Goal: Task Accomplishment & Management: Manage account settings

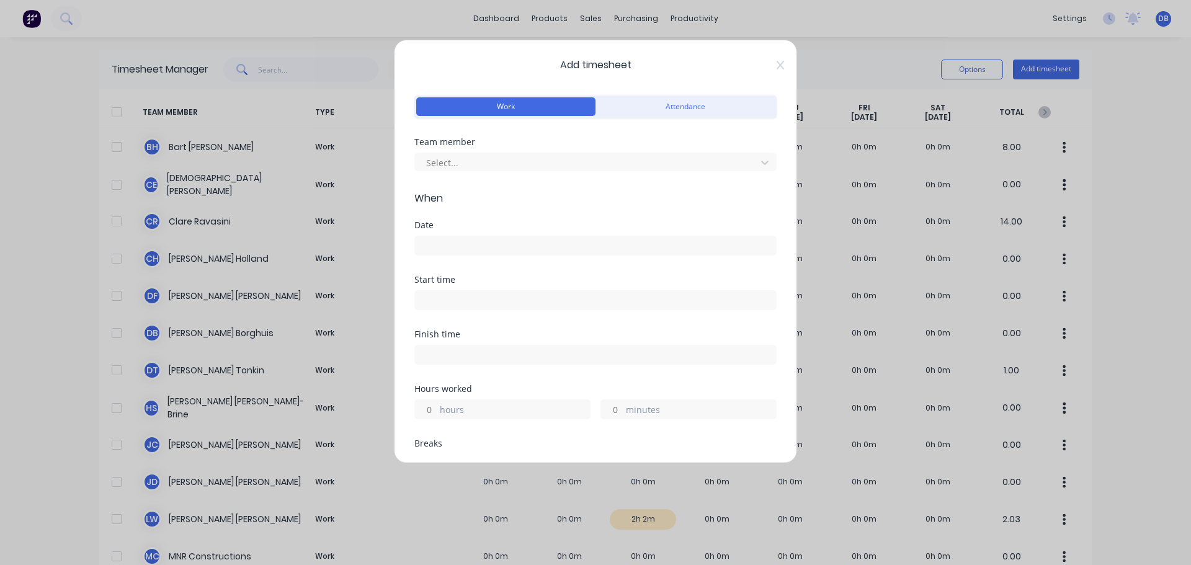
scroll to position [310, 0]
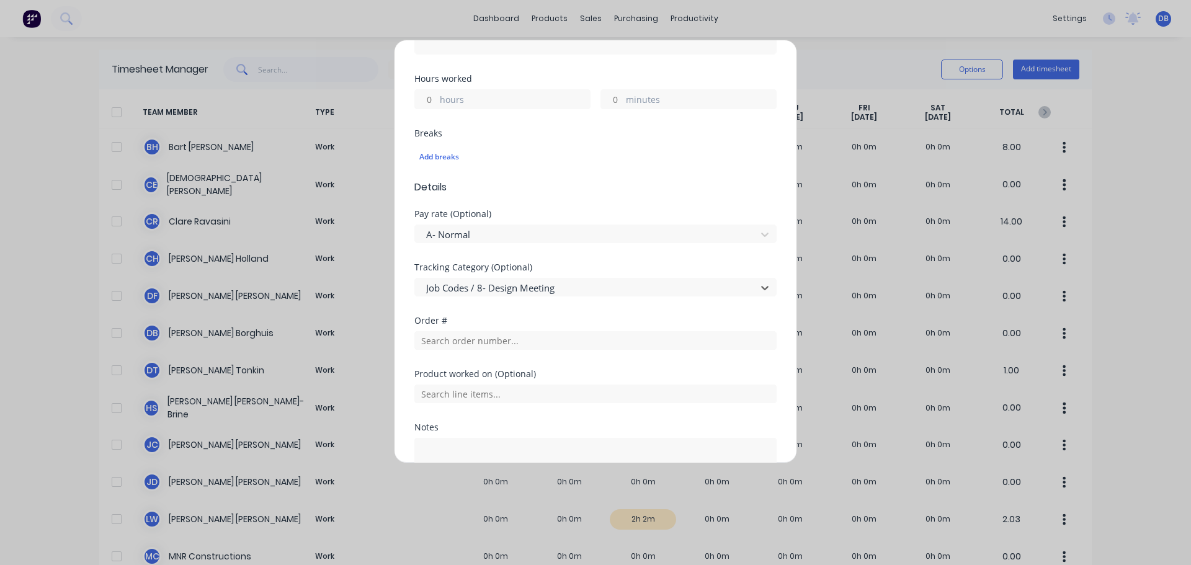
click at [893, 58] on div "Add timesheet Work Attendance Team member Select... When Date Start time Finish…" at bounding box center [595, 282] width 1191 height 565
click at [520, 16] on div "Add timesheet Work Attendance Team member Select... When Date Start time Finish…" at bounding box center [595, 282] width 1191 height 565
click at [495, 12] on div "Add timesheet Work Attendance Team member Select... When Date Start time Finish…" at bounding box center [595, 282] width 1191 height 565
click at [877, 40] on div "Add timesheet Work Attendance Team member Select... When Date Start time Finish…" at bounding box center [595, 282] width 1191 height 565
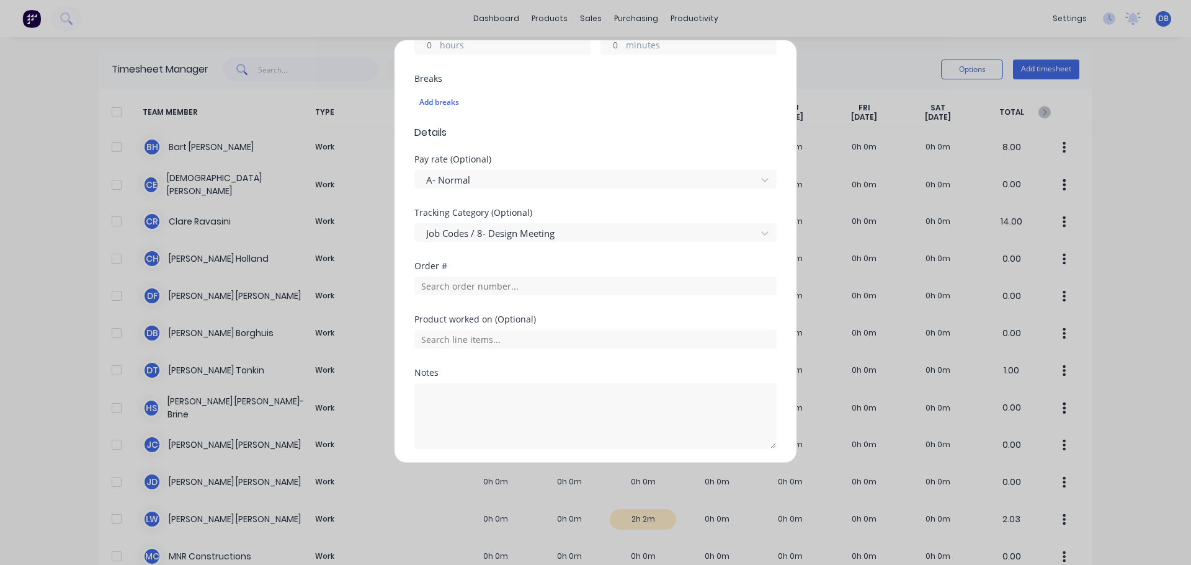
scroll to position [408, 0]
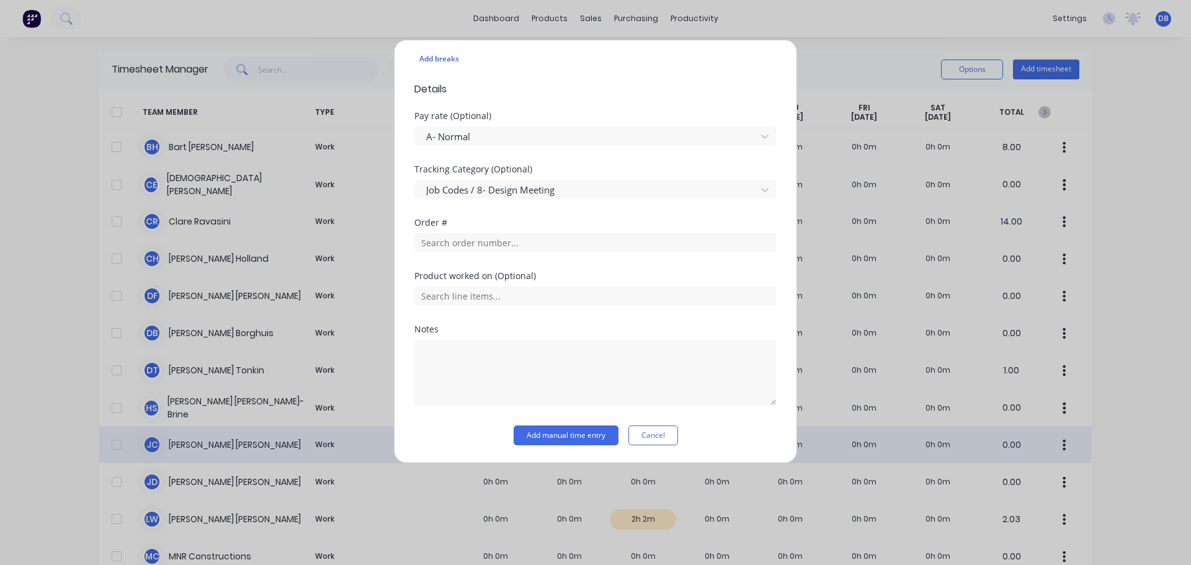
drag, startPoint x: 652, startPoint y: 437, endPoint x: 663, endPoint y: 432, distance: 11.7
click at [653, 435] on button "Cancel" at bounding box center [653, 436] width 50 height 20
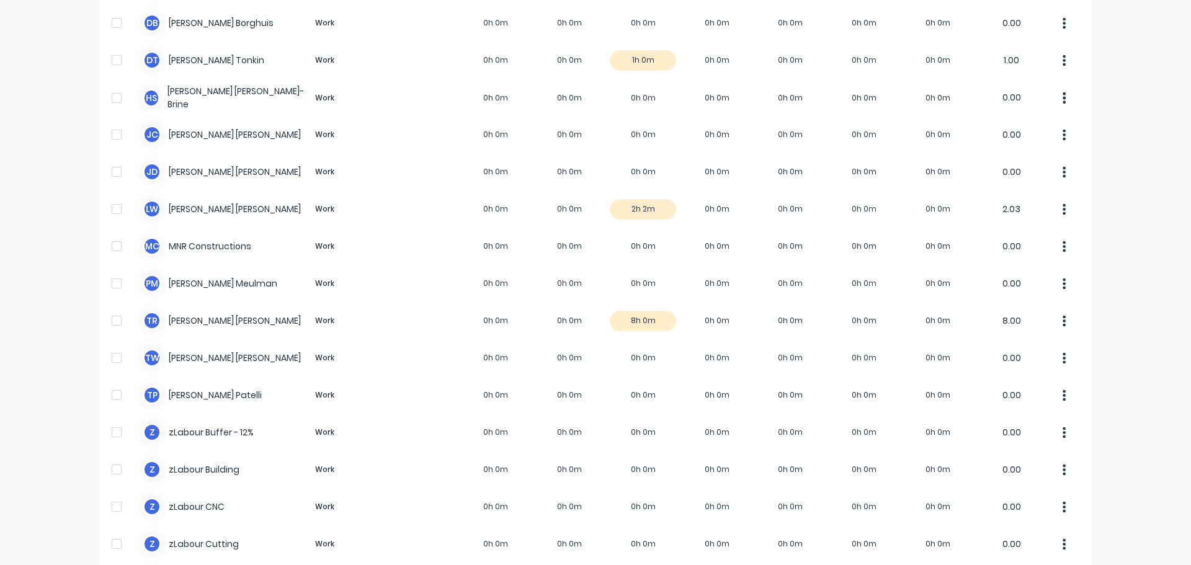
scroll to position [0, 0]
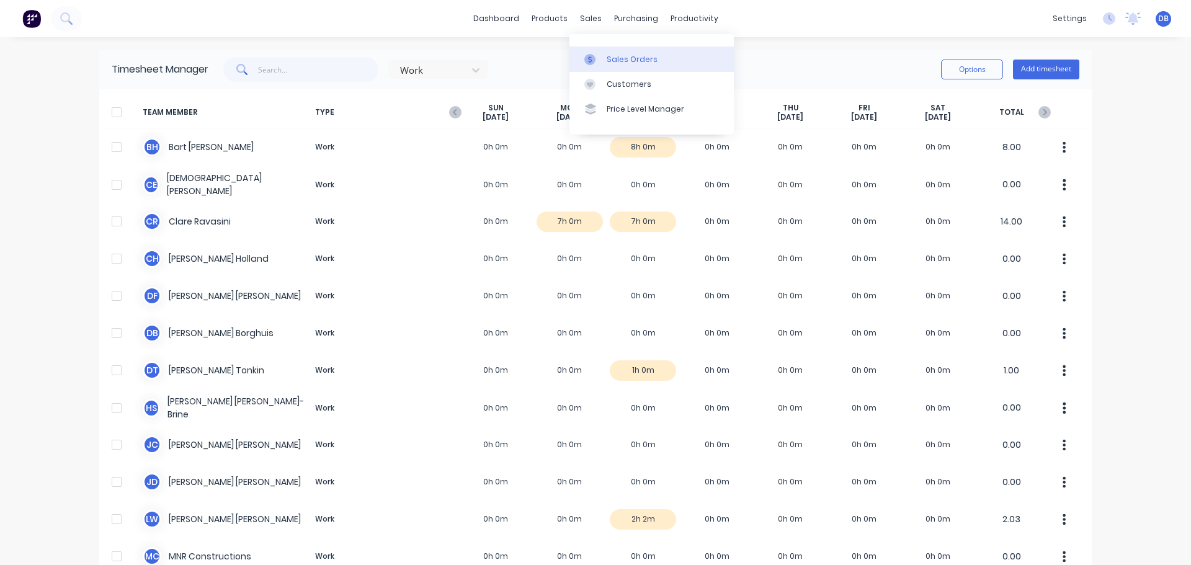
click at [613, 54] on div "Sales Orders" at bounding box center [632, 59] width 51 height 11
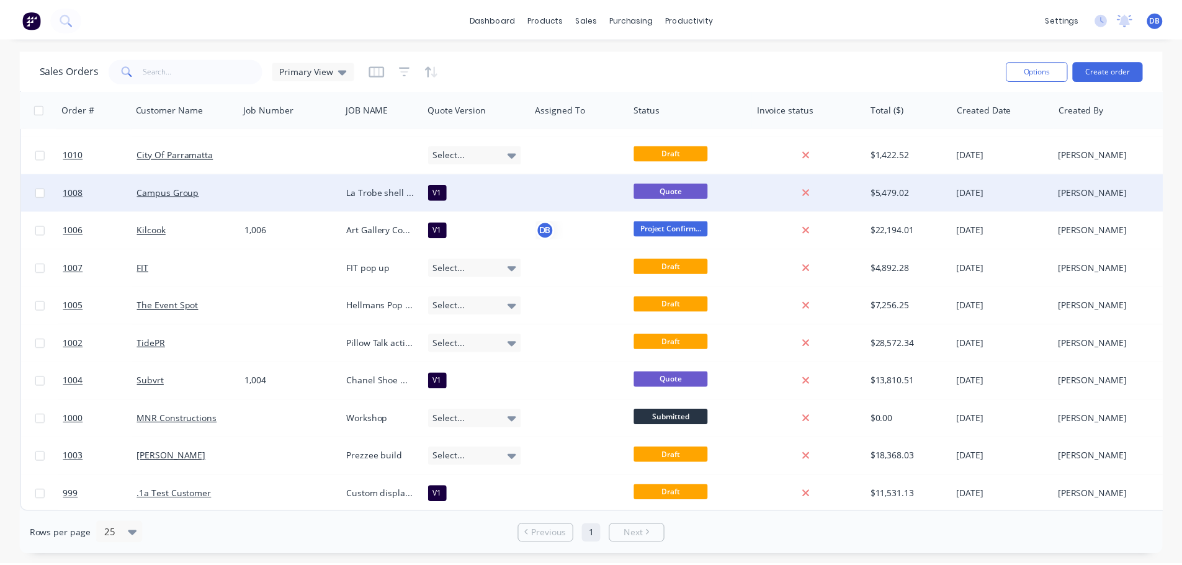
scroll to position [13, 0]
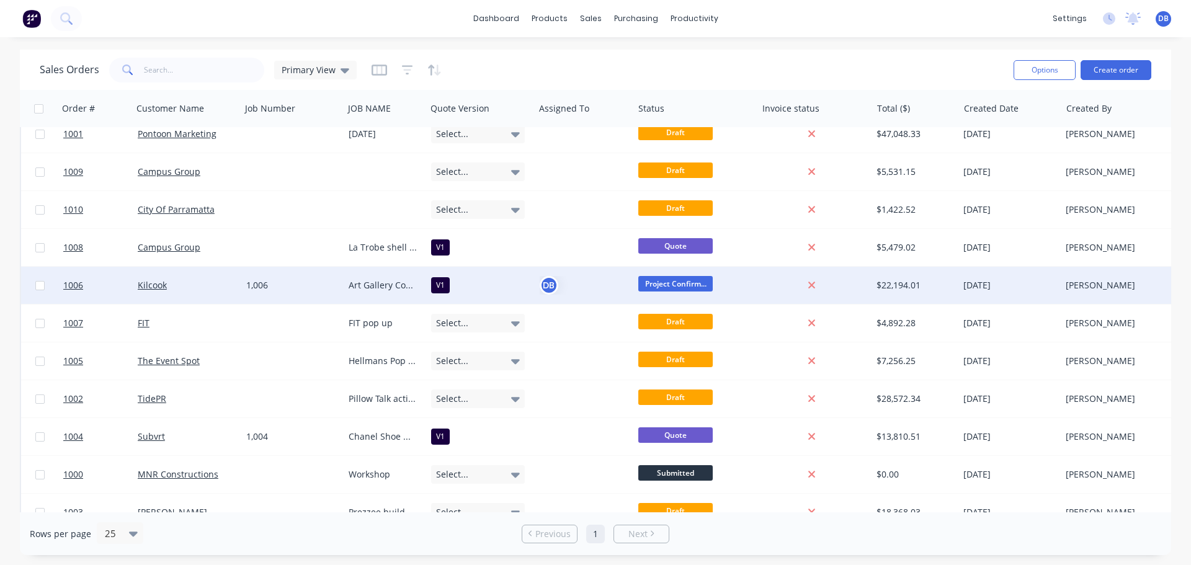
click at [199, 280] on div "Kilcook" at bounding box center [185, 285] width 94 height 12
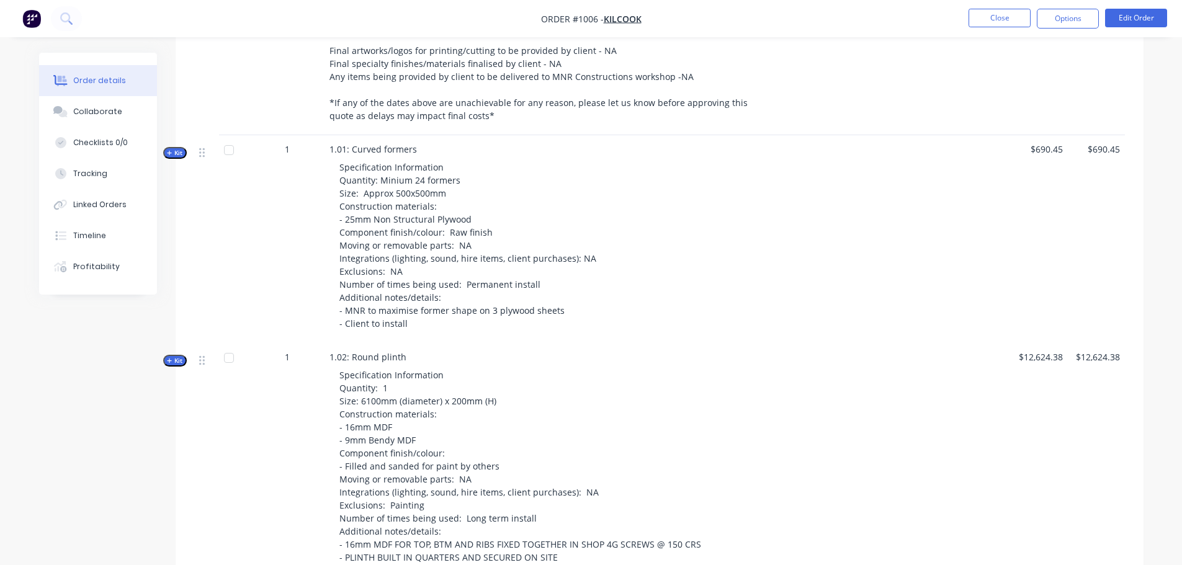
scroll to position [682, 0]
drag, startPoint x: 548, startPoint y: 222, endPoint x: 515, endPoint y: 221, distance: 32.9
click at [516, 221] on div "Specification Information Quantity: Minium 24 formers Size: Approx 500x500mm Co…" at bounding box center [541, 244] width 424 height 179
drag, startPoint x: 671, startPoint y: 257, endPoint x: 652, endPoint y: 268, distance: 21.7
click at [646, 254] on div "Specification Information Quantity: Minium 24 formers Size: Approx 500x500mm Co…" at bounding box center [541, 244] width 424 height 179
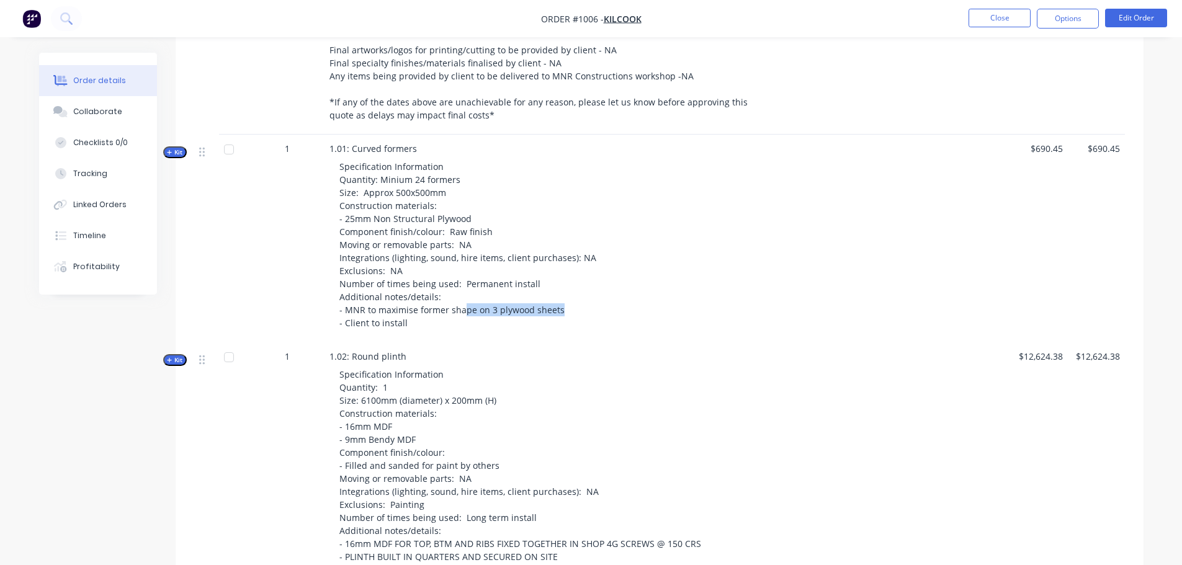
drag, startPoint x: 646, startPoint y: 304, endPoint x: 450, endPoint y: 313, distance: 196.8
click at [453, 313] on div "Specification Information Quantity: Minium 24 formers Size: Approx 500x500mm Co…" at bounding box center [541, 244] width 424 height 179
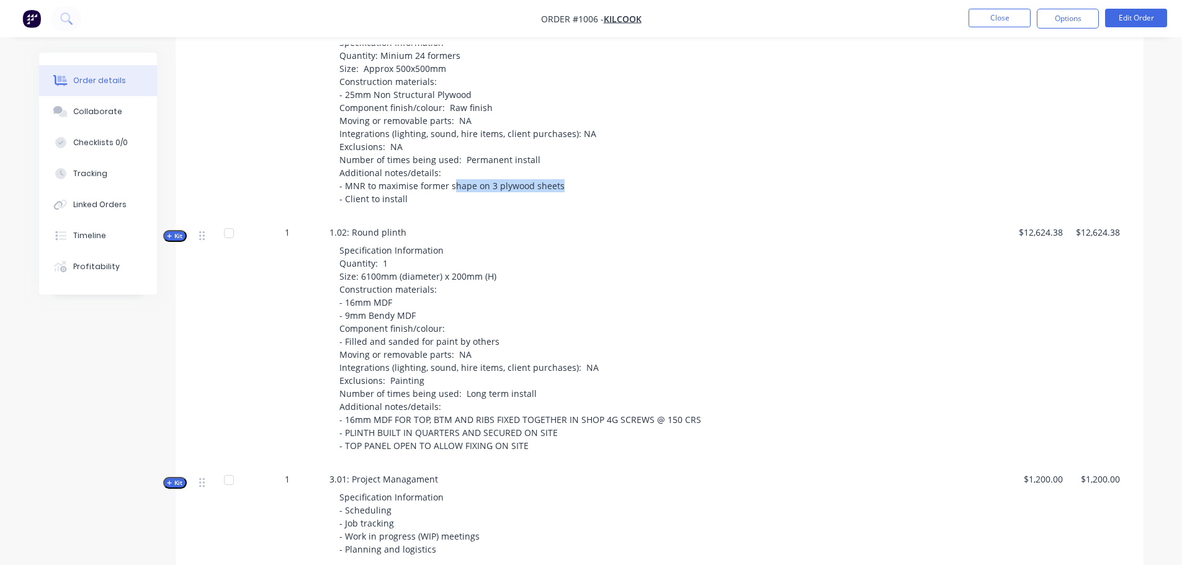
scroll to position [930, 0]
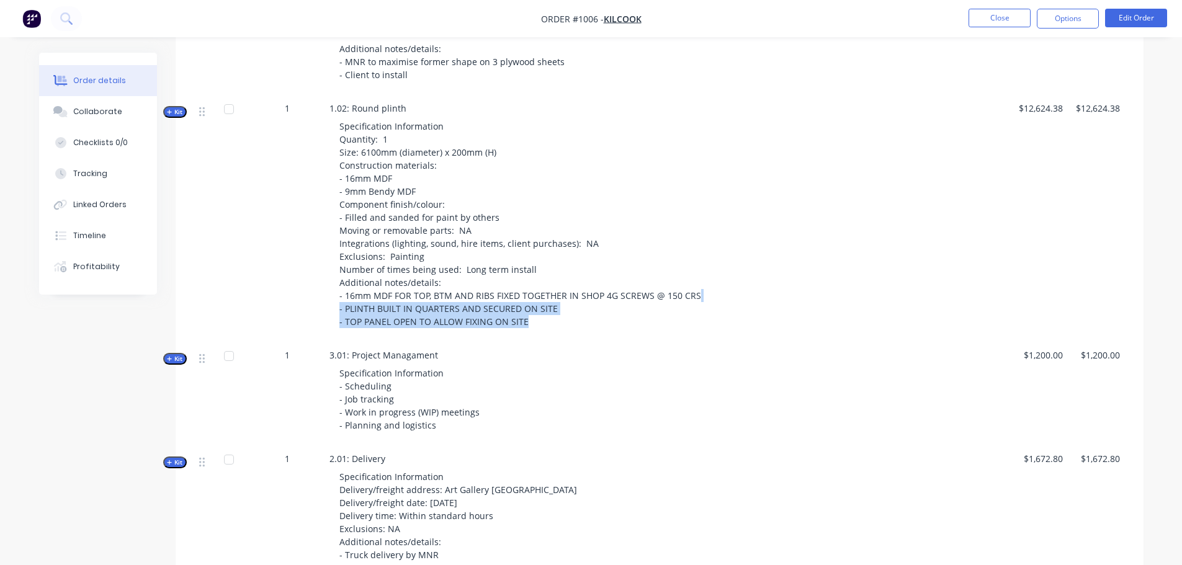
drag, startPoint x: 746, startPoint y: 298, endPoint x: 602, endPoint y: 297, distance: 144.5
click at [604, 297] on div "Kit 1 1.02: Round plinth Specification Information Quantity: 1 Size: 6100mm (di…" at bounding box center [659, 217] width 930 height 247
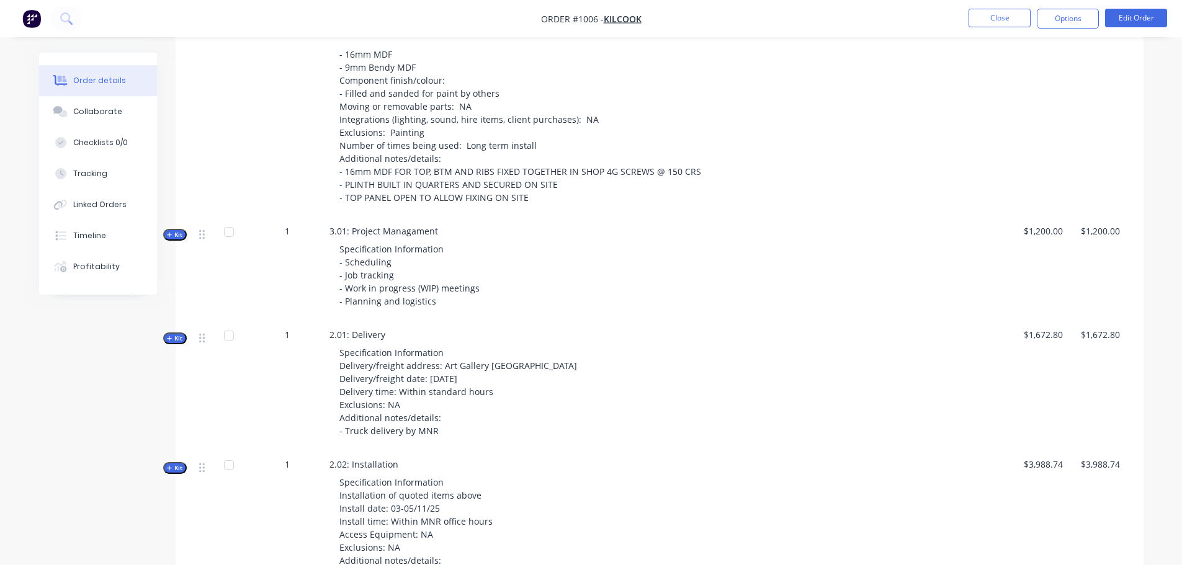
click at [679, 258] on div "Specification Information - Scheduling - Job tracking - Work in progress (WIP) …" at bounding box center [541, 275] width 424 height 75
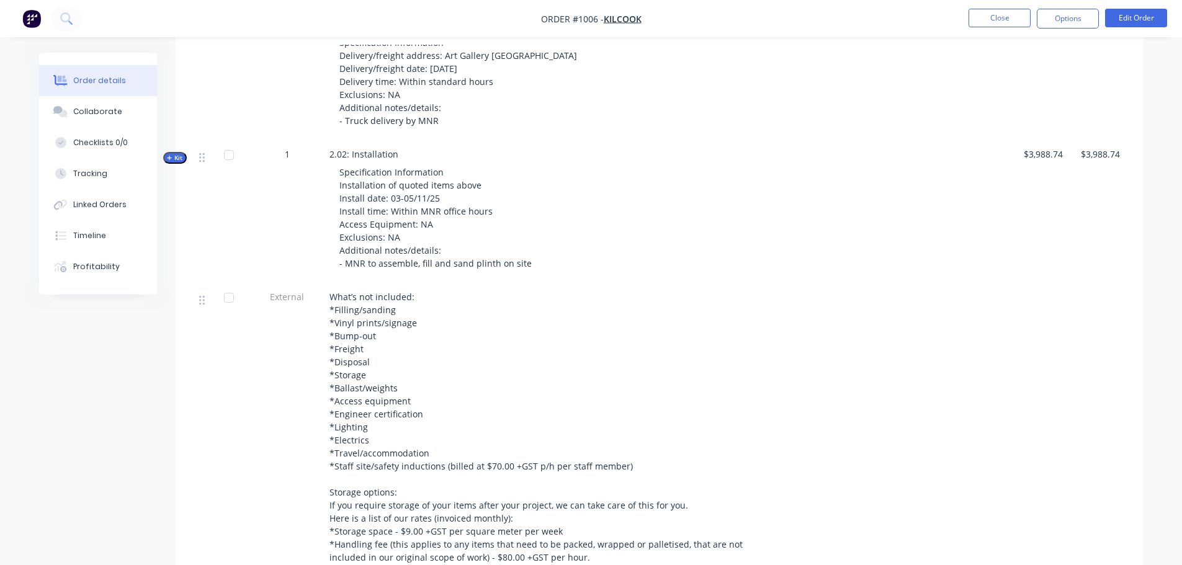
scroll to position [1551, 0]
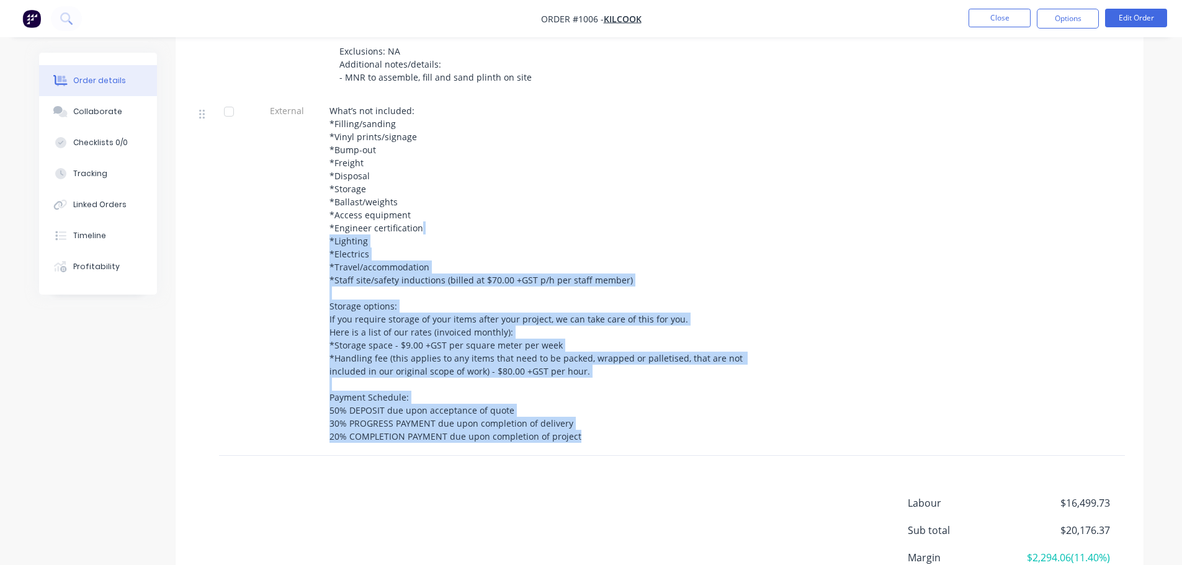
click at [698, 228] on div "External What’s not included: *Filling/sanding *Vinyl prints/signage *Bump-out …" at bounding box center [659, 276] width 930 height 359
click at [837, 220] on div at bounding box center [829, 276] width 140 height 359
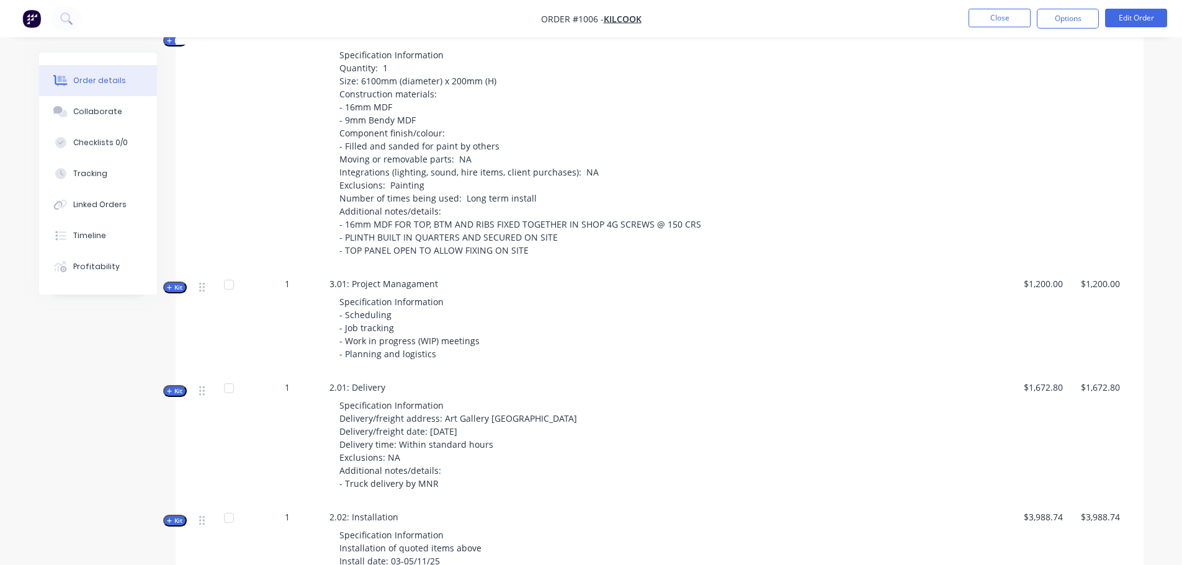
scroll to position [930, 0]
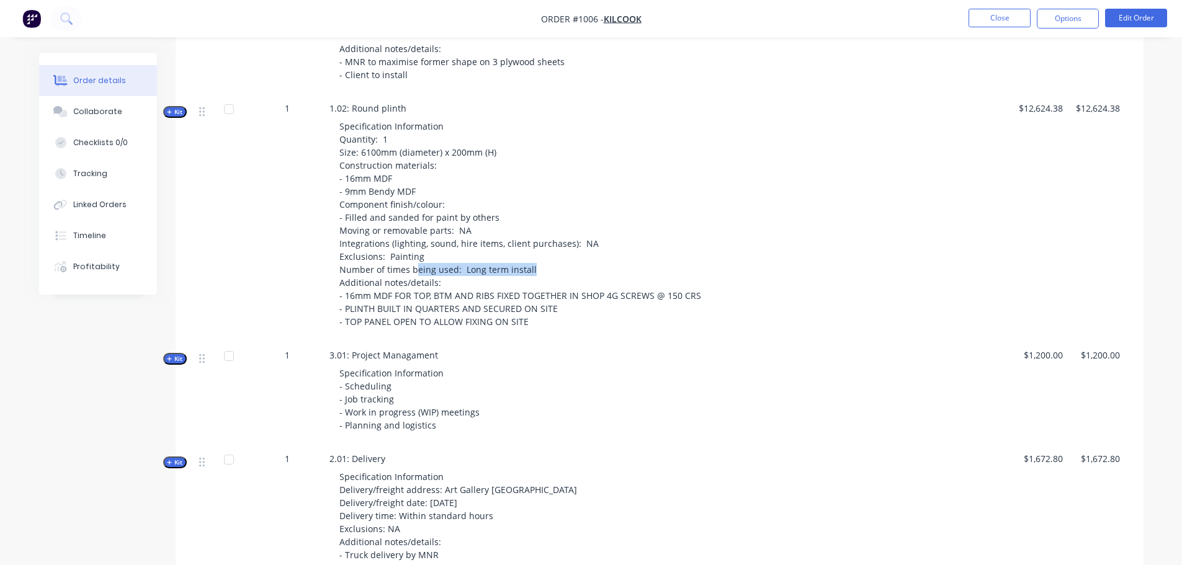
drag, startPoint x: 555, startPoint y: 267, endPoint x: 413, endPoint y: 265, distance: 142.7
click at [413, 265] on div "Specification Information Quantity: 1 Size: 6100mm (diameter) x 200mm (H) Const…" at bounding box center [541, 224] width 424 height 218
click at [648, 268] on div "Specification Information Quantity: 1 Size: 6100mm (diameter) x 200mm (H) Const…" at bounding box center [541, 224] width 424 height 218
drag, startPoint x: 635, startPoint y: 269, endPoint x: 411, endPoint y: 269, distance: 223.9
click at [411, 269] on div "Specification Information Quantity: 1 Size: 6100mm (diameter) x 200mm (H) Const…" at bounding box center [541, 224] width 424 height 218
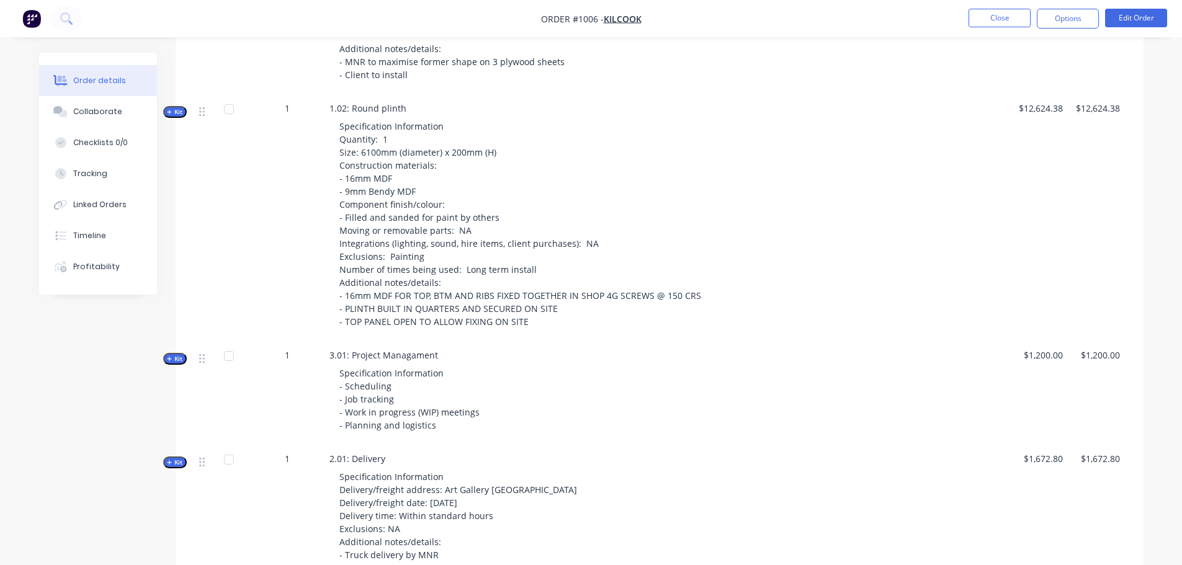
click at [684, 280] on div "Specification Information Quantity: 1 Size: 6100mm (diameter) x 200mm (H) Const…" at bounding box center [541, 224] width 424 height 218
drag, startPoint x: 497, startPoint y: 297, endPoint x: 484, endPoint y: 295, distance: 13.2
click at [484, 295] on div "External Key dates for your project: Quote sign-off date - [DATE] Production wi…" at bounding box center [659, 354] width 930 height 1445
click at [650, 312] on div "Specification Information Quantity: 1 Size: 6100mm (diameter) x 200mm (H) Const…" at bounding box center [541, 224] width 424 height 218
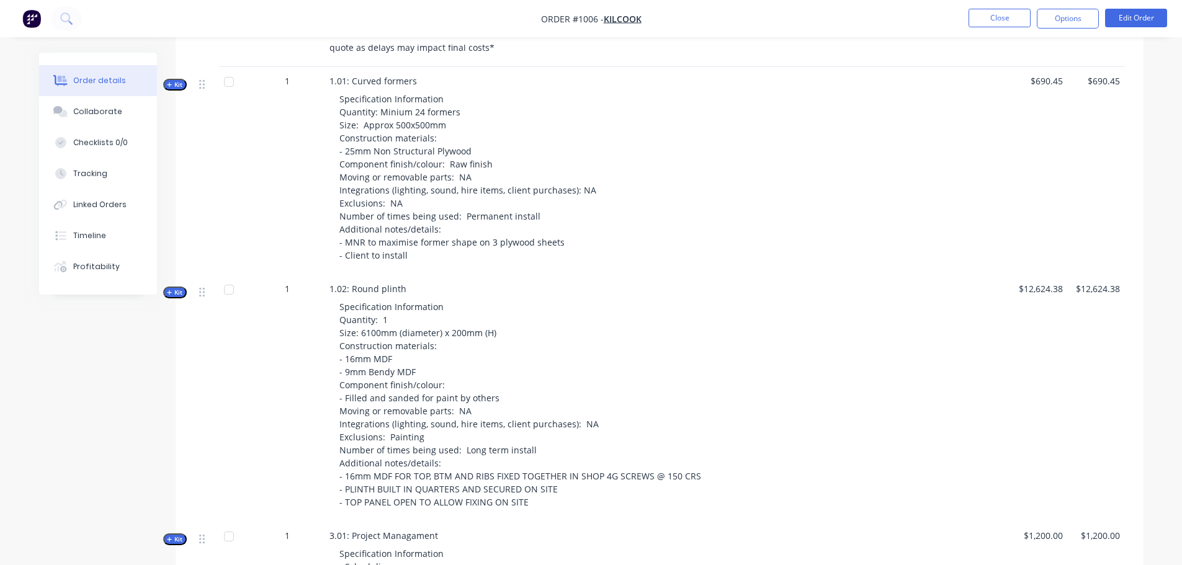
scroll to position [744, 0]
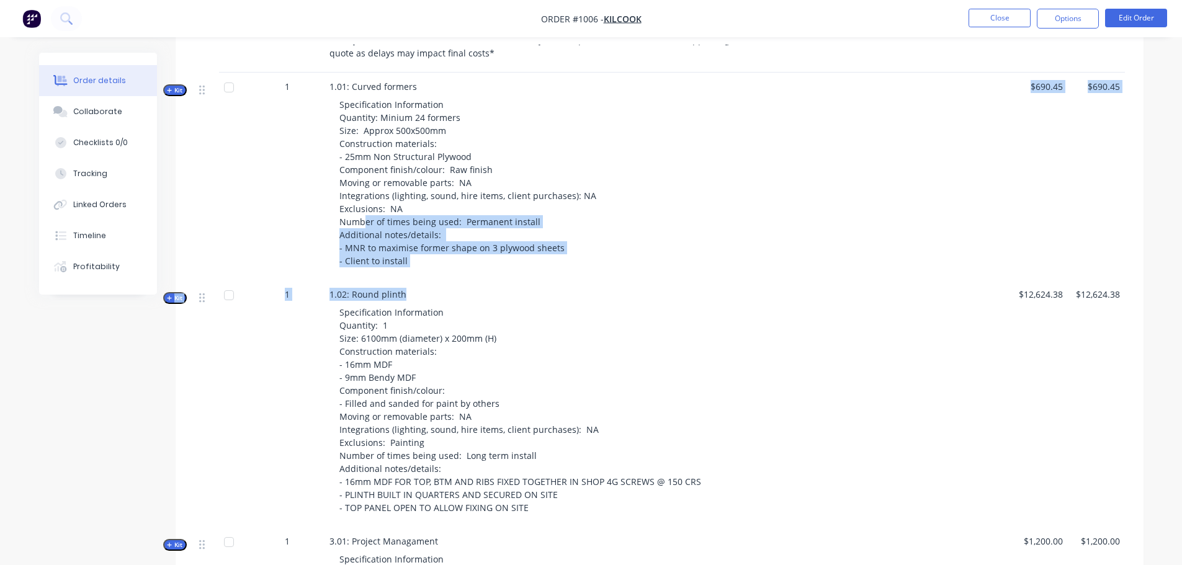
drag, startPoint x: 569, startPoint y: 269, endPoint x: 362, endPoint y: 212, distance: 215.1
click at [362, 212] on div "External Key dates for your project: Quote sign-off date - [DATE] Production wi…" at bounding box center [659, 540] width 930 height 1445
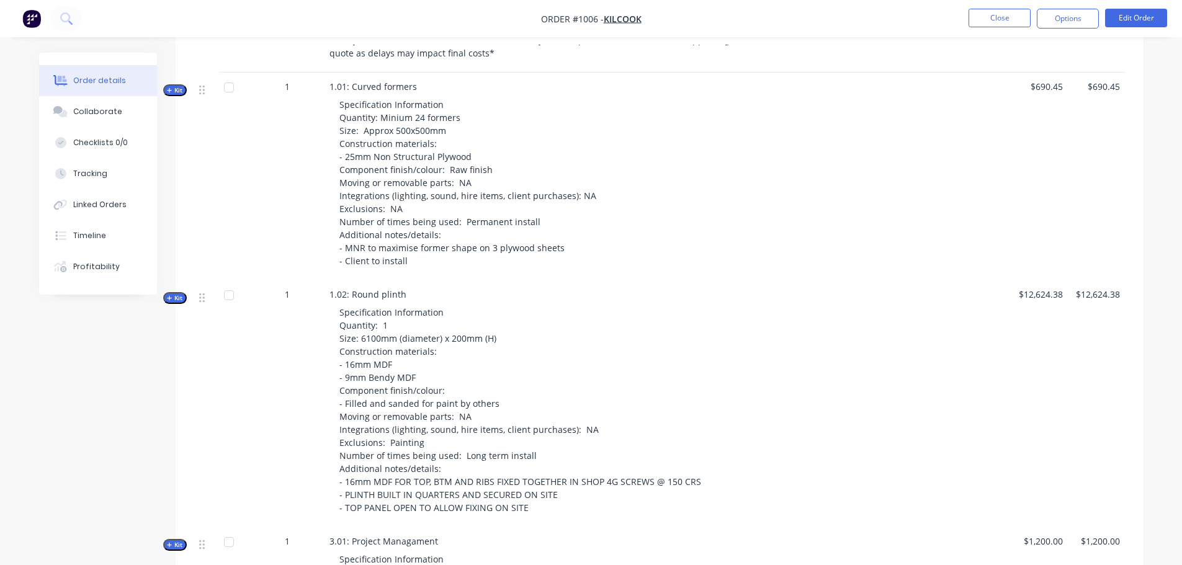
click at [780, 293] on div at bounding box center [829, 403] width 140 height 247
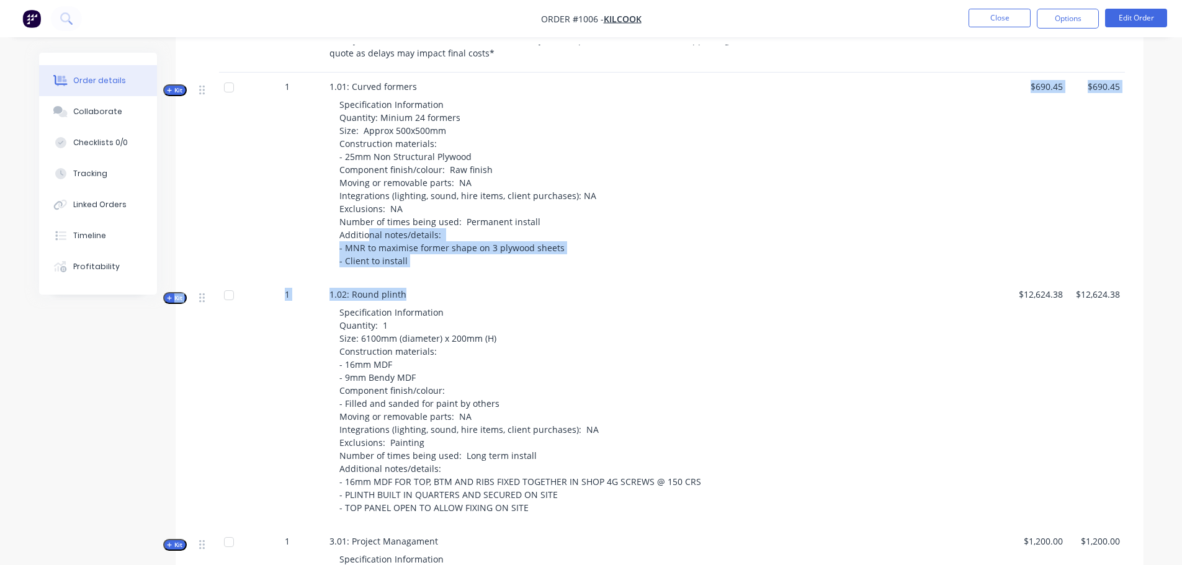
drag, startPoint x: 734, startPoint y: 290, endPoint x: 368, endPoint y: 239, distance: 369.5
click at [368, 240] on div "External Key dates for your project: Quote sign-off date - [DATE] Production wi…" at bounding box center [659, 540] width 930 height 1445
click at [640, 270] on div "Specification Information Quantity: Minium 24 formers Size: Approx 500x500mm Co…" at bounding box center [541, 182] width 424 height 179
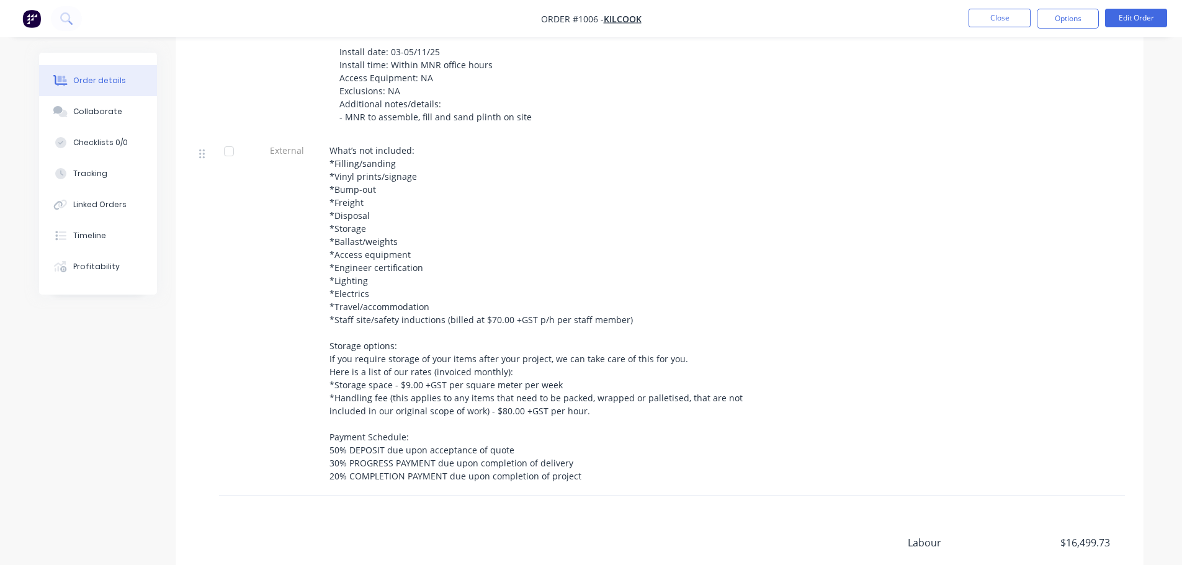
scroll to position [1551, 0]
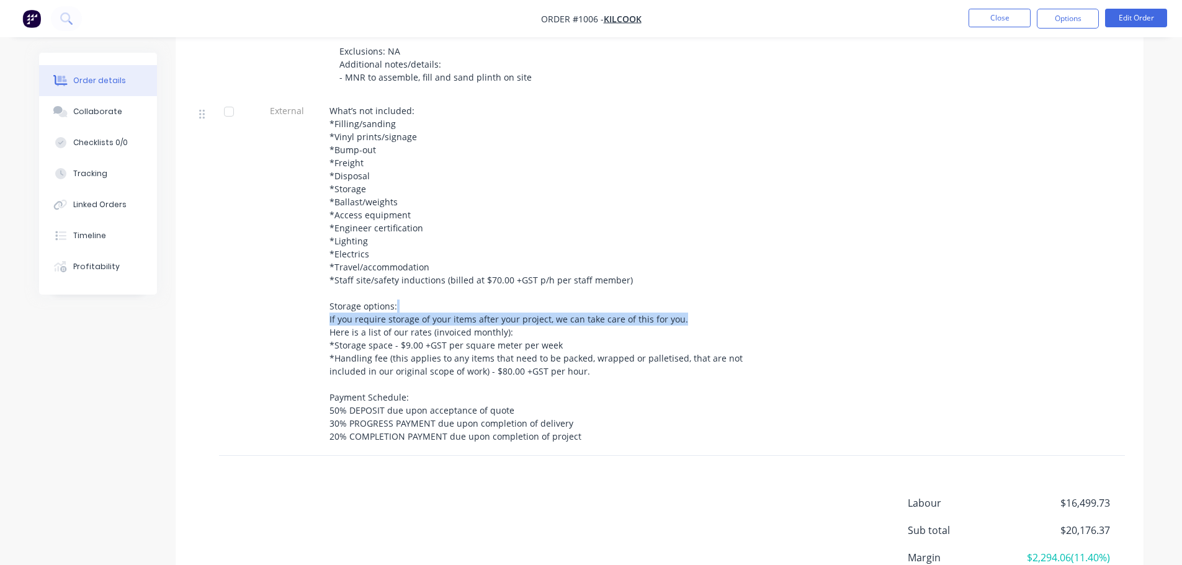
drag, startPoint x: 488, startPoint y: 311, endPoint x: 494, endPoint y: 319, distance: 10.7
click at [480, 311] on div "What’s not included: *Filling/sanding *Vinyl prints/signage *Bump-out *Freight …" at bounding box center [541, 273] width 424 height 339
click at [552, 336] on div "What’s not included: *Filling/sanding *Vinyl prints/signage *Bump-out *Freight …" at bounding box center [541, 273] width 424 height 339
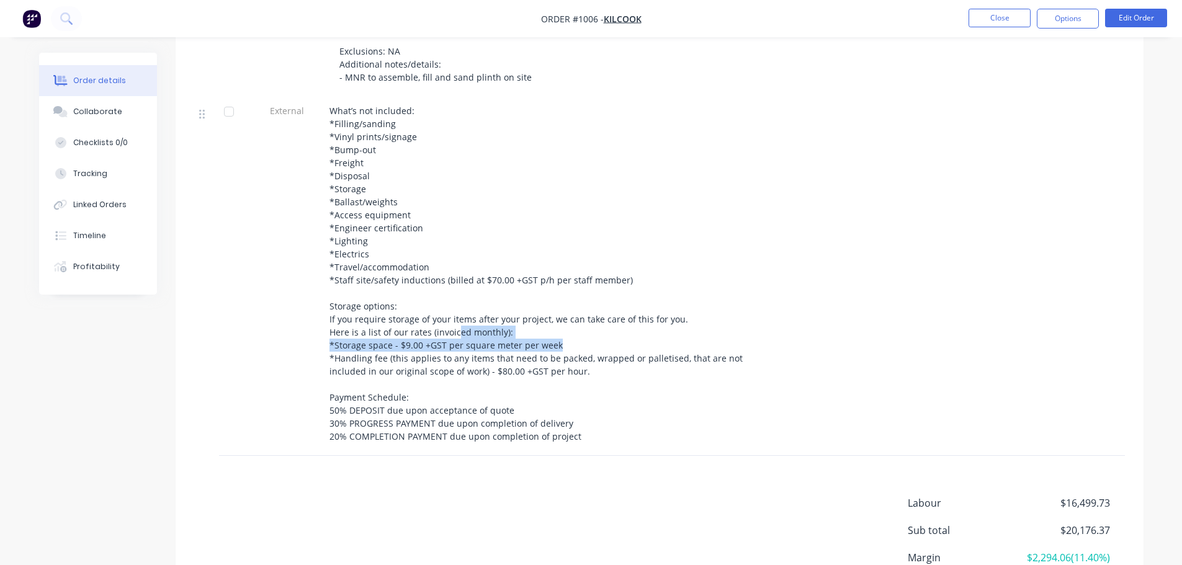
drag, startPoint x: 578, startPoint y: 341, endPoint x: 439, endPoint y: 326, distance: 139.1
click at [439, 326] on div "What’s not included: *Filling/sanding *Vinyl prints/signage *Bump-out *Freight …" at bounding box center [541, 273] width 424 height 339
click at [566, 364] on span "What’s not included: *Filling/sanding *Vinyl prints/signage *Bump-out *Freight …" at bounding box center [537, 273] width 416 height 337
click at [406, 141] on span "What’s not included: *Filling/sanding *Vinyl prints/signage *Bump-out *Freight …" at bounding box center [537, 273] width 416 height 337
click at [396, 127] on div "What’s not included: *Filling/sanding *Vinyl prints/signage *Bump-out *Freight …" at bounding box center [541, 273] width 424 height 339
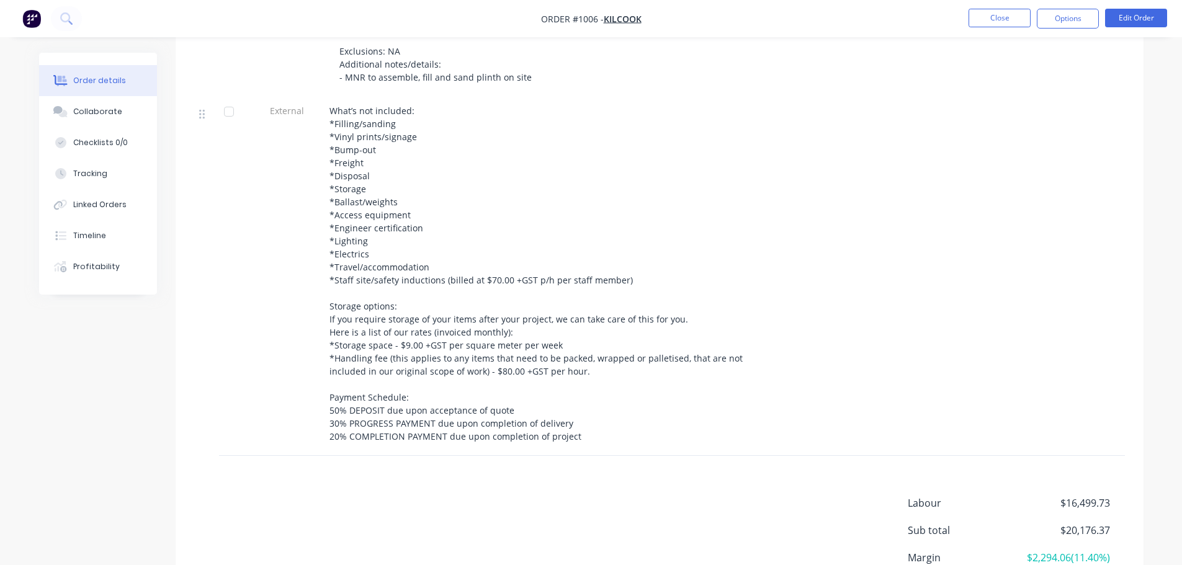
click at [378, 120] on span "What’s not included: *Filling/sanding *Vinyl prints/signage *Bump-out *Freight …" at bounding box center [537, 273] width 416 height 337
click at [378, 123] on span "What’s not included: *Filling/sanding *Vinyl prints/signage *Bump-out *Freight …" at bounding box center [537, 273] width 416 height 337
click at [422, 122] on div "What’s not included: *Filling/sanding *Vinyl prints/signage *Bump-out *Freight …" at bounding box center [541, 273] width 424 height 339
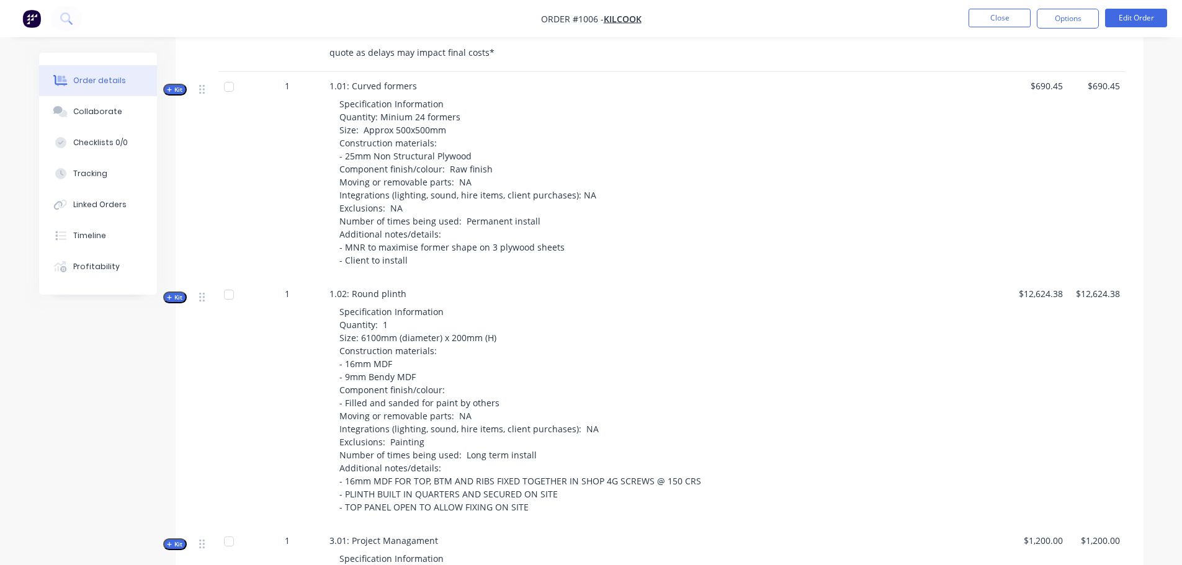
scroll to position [744, 0]
drag, startPoint x: 571, startPoint y: 161, endPoint x: 522, endPoint y: 157, distance: 49.2
click at [535, 159] on div "Specification Information Quantity: Minium 24 formers Size: Approx 500x500mm Co…" at bounding box center [541, 182] width 424 height 179
click at [526, 152] on div "Specification Information Quantity: Minium 24 formers Size: Approx 500x500mm Co…" at bounding box center [541, 182] width 424 height 179
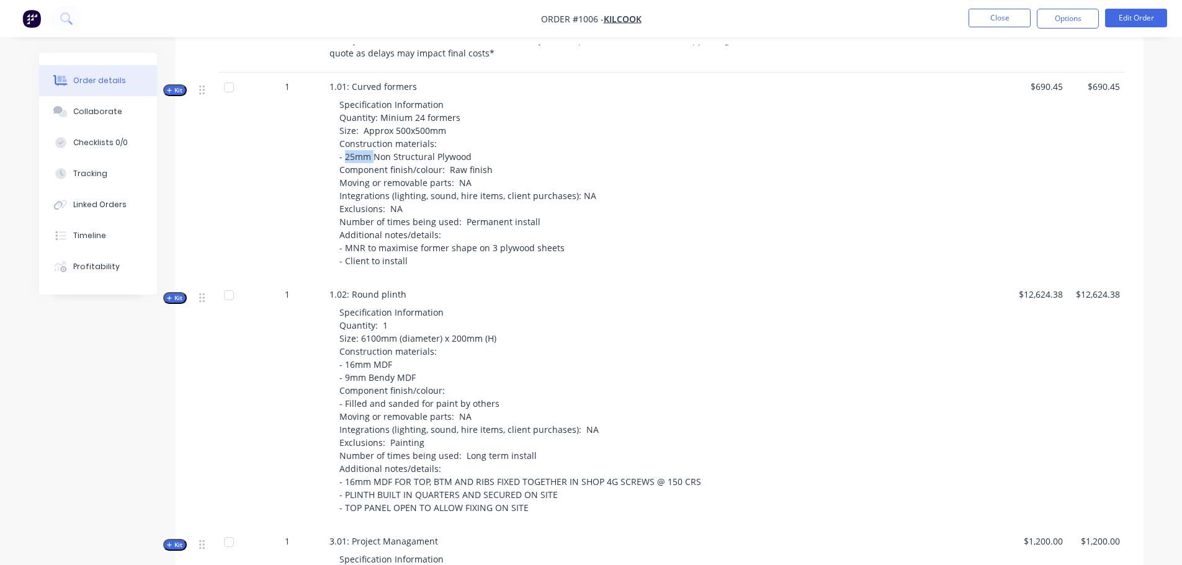
drag, startPoint x: 343, startPoint y: 155, endPoint x: 395, endPoint y: 155, distance: 51.5
click at [386, 155] on span "Specification Information Quantity: Minium 24 formers Size: Approx 500x500mm Co…" at bounding box center [467, 183] width 257 height 168
click at [504, 156] on div "Specification Information Quantity: Minium 24 formers Size: Approx 500x500mm Co…" at bounding box center [541, 182] width 424 height 179
click at [633, 233] on div "Specification Information Quantity: Minium 24 formers Size: Approx 500x500mm Co…" at bounding box center [541, 182] width 424 height 179
click at [715, 239] on div "Specification Information Quantity: Minium 24 formers Size: Approx 500x500mm Co…" at bounding box center [541, 182] width 424 height 179
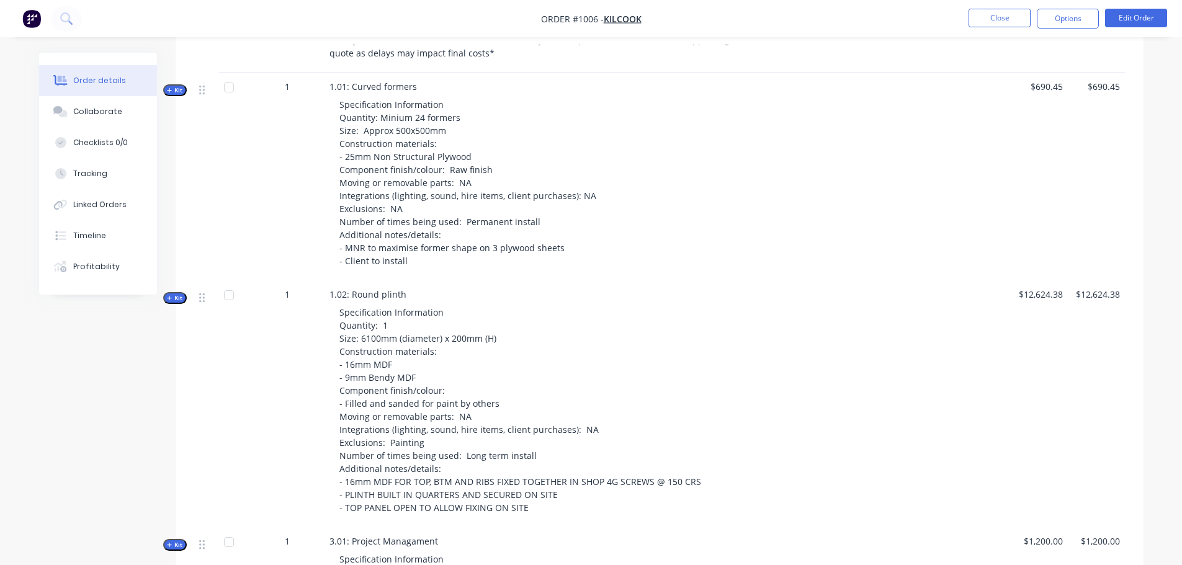
click at [563, 254] on div "Specification Information Quantity: Minium 24 formers Size: Approx 500x500mm Co…" at bounding box center [541, 182] width 424 height 179
drag, startPoint x: 582, startPoint y: 249, endPoint x: 382, endPoint y: 228, distance: 201.5
click at [381, 232] on div "Specification Information Quantity: Minium 24 formers Size: Approx 500x500mm Co…" at bounding box center [541, 182] width 424 height 179
click at [588, 197] on div "Specification Information Quantity: Minium 24 formers Size: Approx 500x500mm Co…" at bounding box center [541, 182] width 424 height 179
drag, startPoint x: 707, startPoint y: 195, endPoint x: 431, endPoint y: 160, distance: 278.3
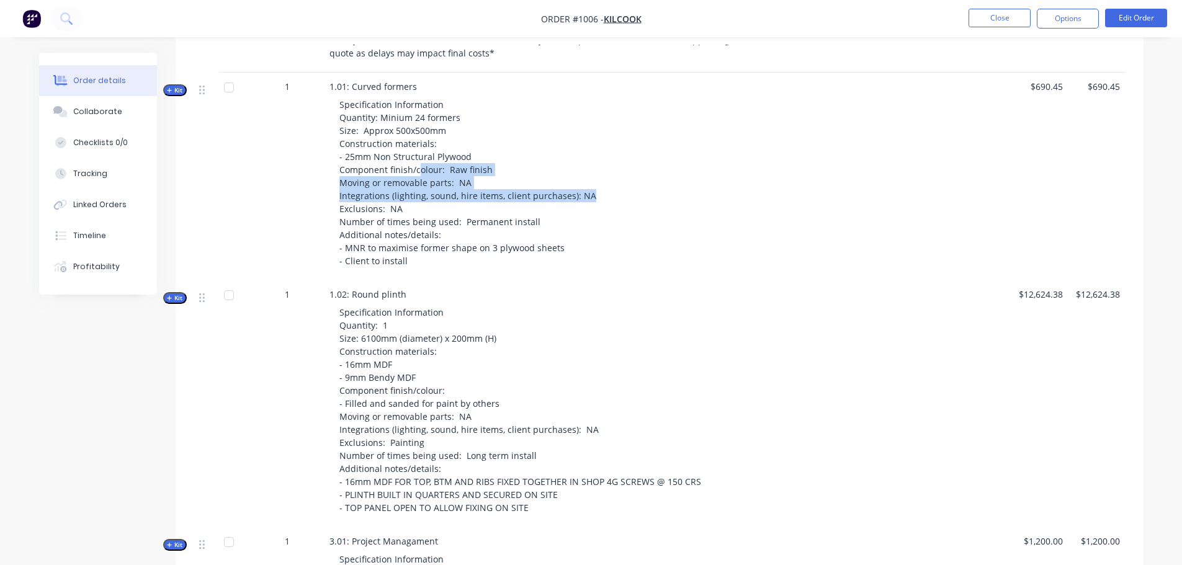
click at [413, 163] on div "Specification Information Quantity: Minium 24 formers Size: Approx 500x500mm Co…" at bounding box center [541, 182] width 424 height 179
click at [676, 194] on div "Specification Information Quantity: Minium 24 formers Size: Approx 500x500mm Co…" at bounding box center [541, 182] width 424 height 179
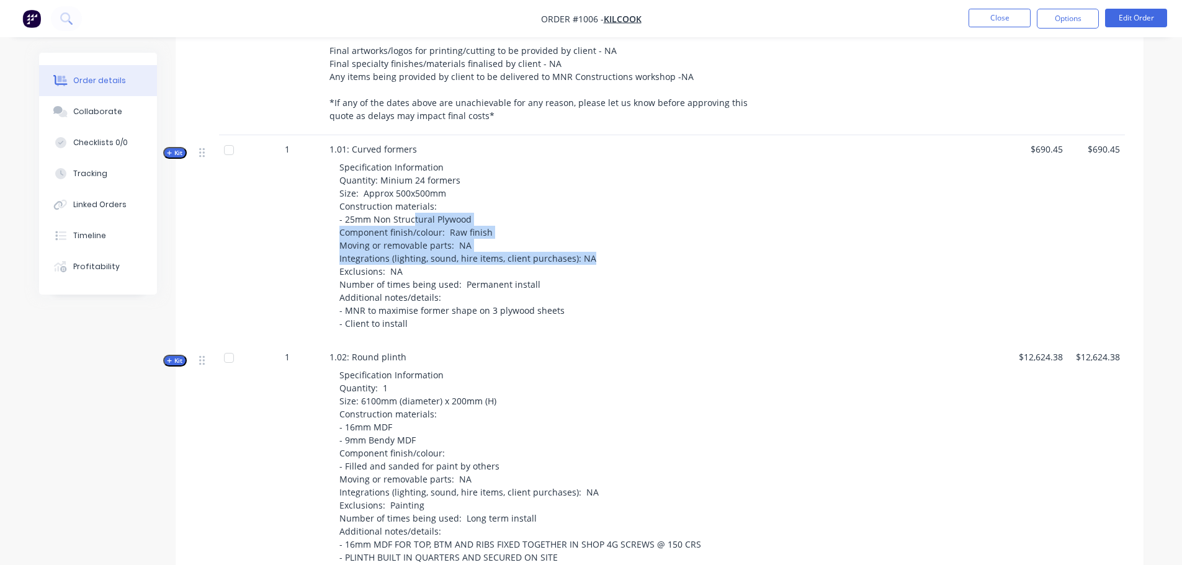
scroll to position [682, 0]
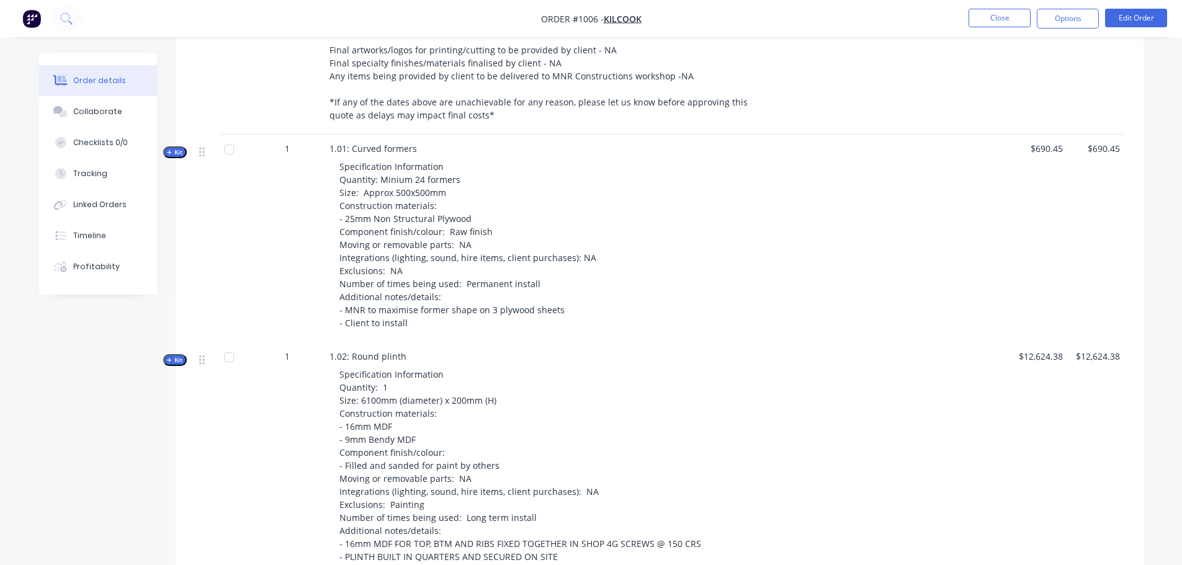
click at [893, 241] on div at bounding box center [829, 239] width 140 height 208
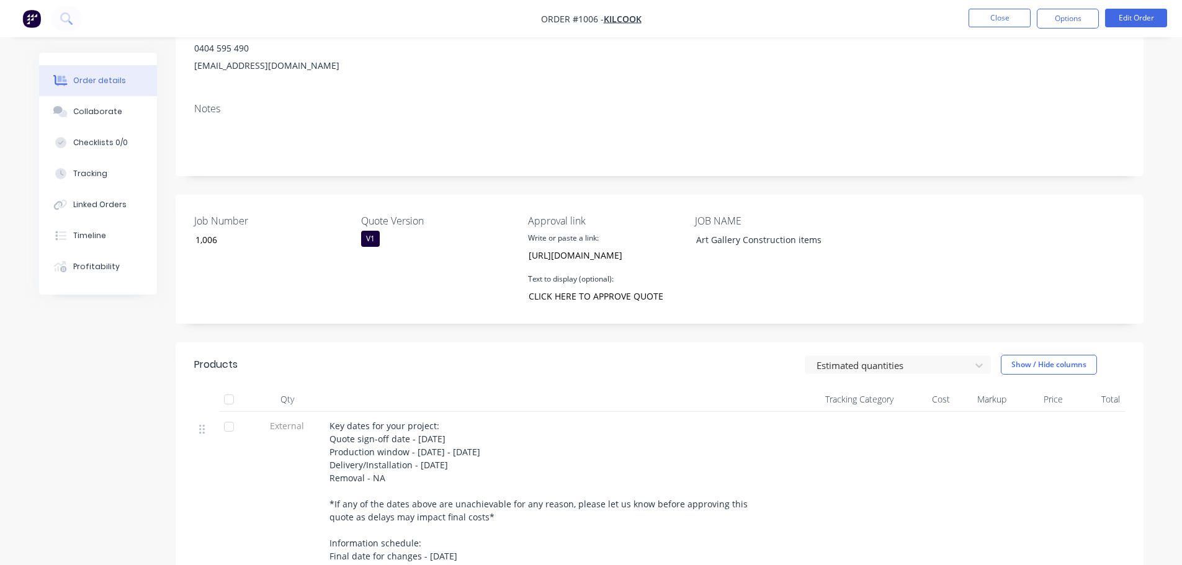
scroll to position [50, 0]
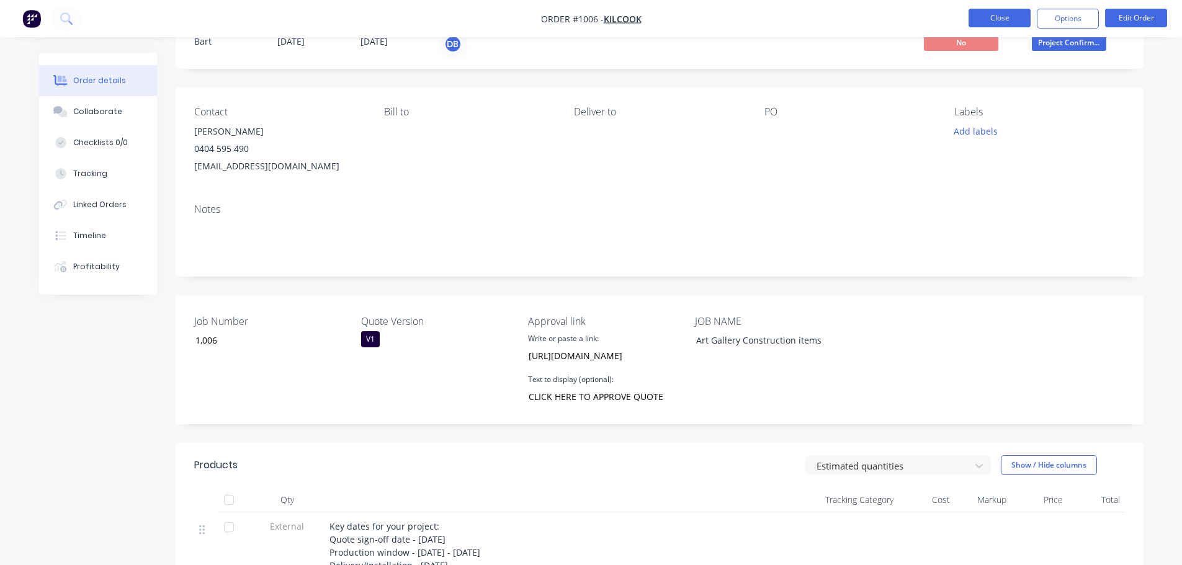
click at [1004, 12] on button "Close" at bounding box center [999, 18] width 62 height 19
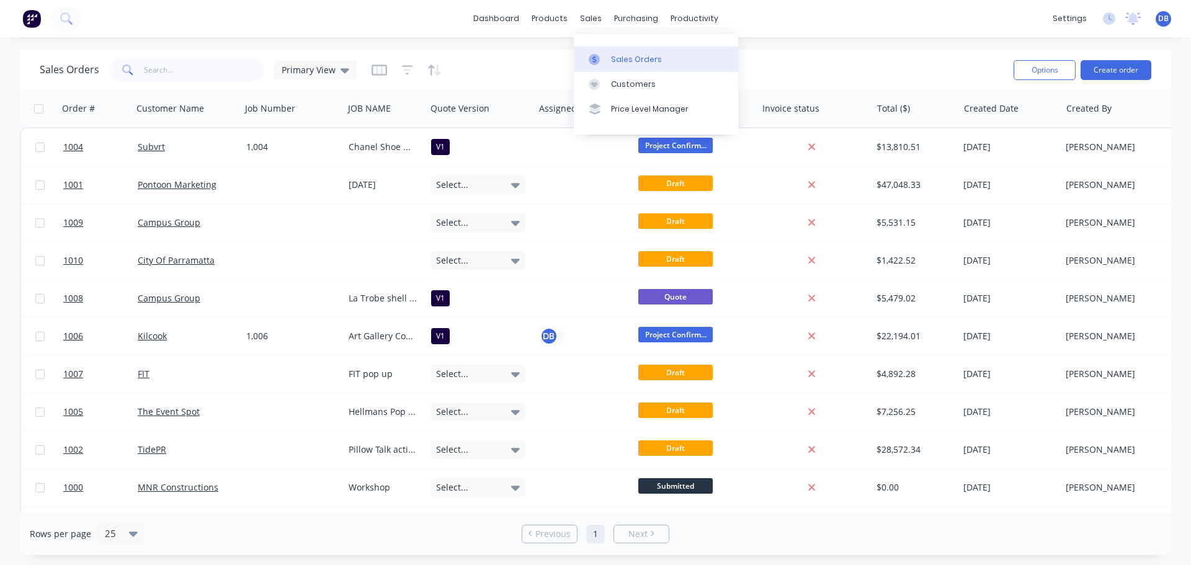
click at [620, 58] on div "Sales Orders" at bounding box center [636, 59] width 51 height 11
click at [625, 59] on div "Sales Orders" at bounding box center [636, 59] width 51 height 11
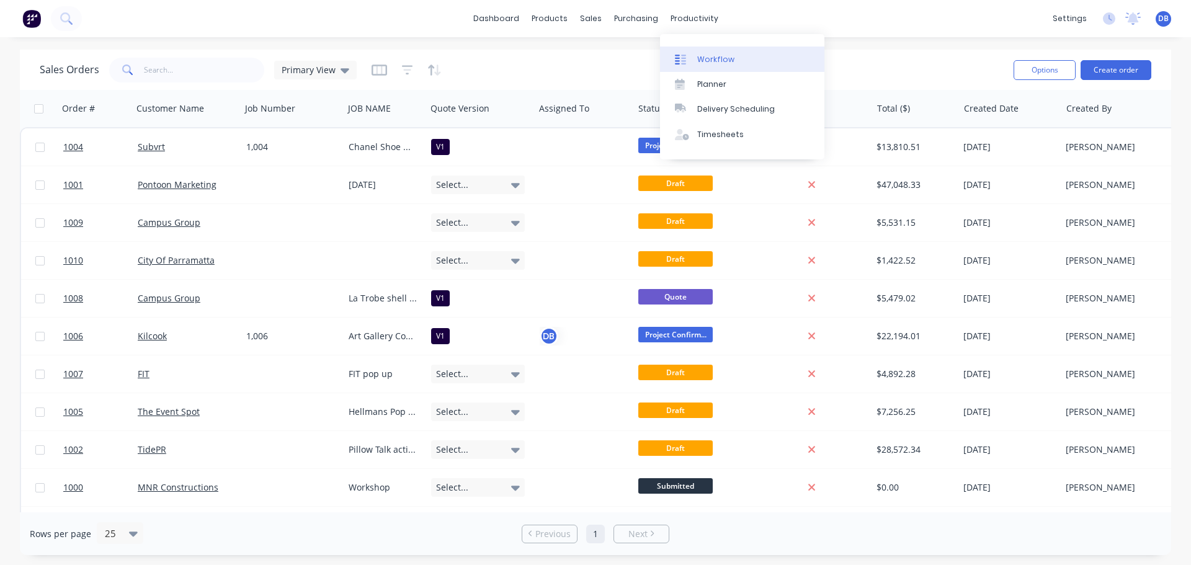
click at [702, 60] on div "Workflow" at bounding box center [715, 59] width 37 height 11
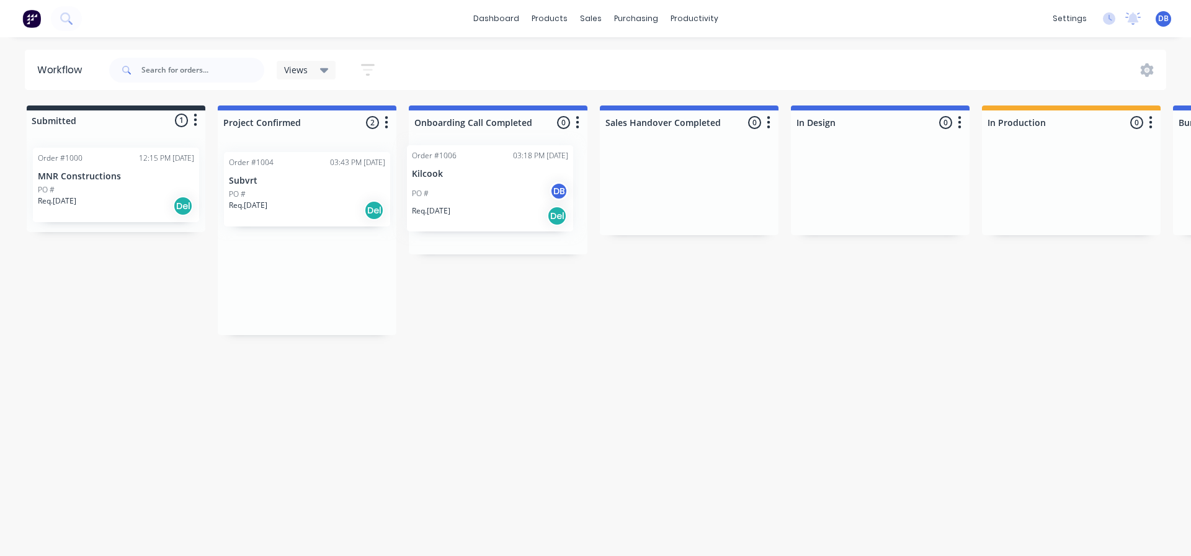
drag, startPoint x: 280, startPoint y: 199, endPoint x: 463, endPoint y: 195, distance: 183.0
click at [463, 195] on div "Submitted 1 Status colour #273444 hex #273444 Save Cancel Summaries Total order…" at bounding box center [1115, 220] width 2249 height 230
click at [836, 294] on div "Workflow Views Save new view None (Default) edit Show/Hide statuses Show line i…" at bounding box center [595, 290] width 1191 height 481
click at [295, 197] on div "PO #" at bounding box center [307, 194] width 156 height 11
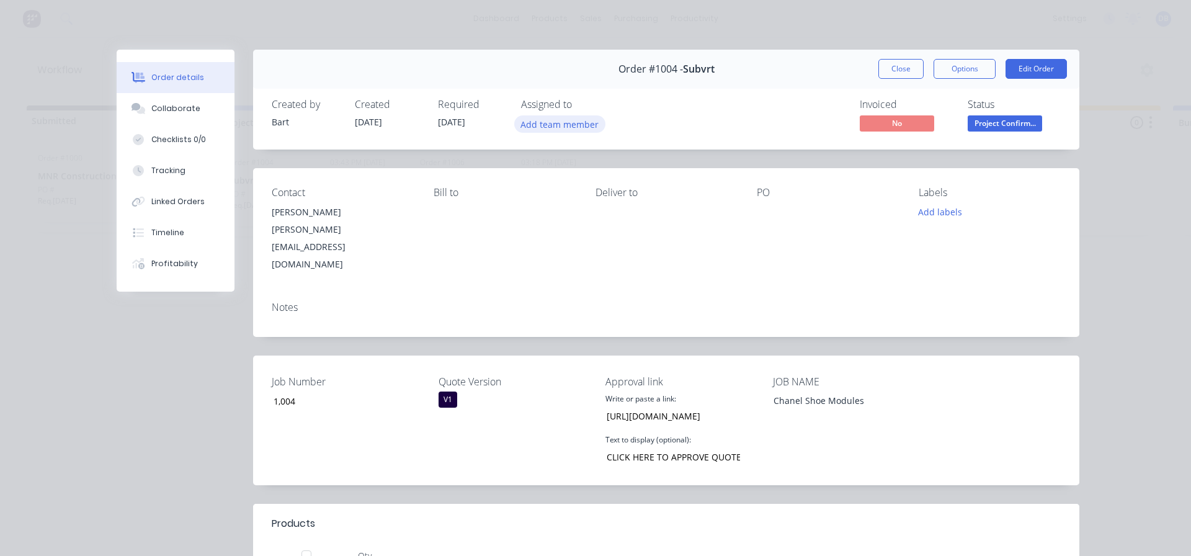
click at [529, 125] on button "Add team member" at bounding box center [559, 123] width 91 height 17
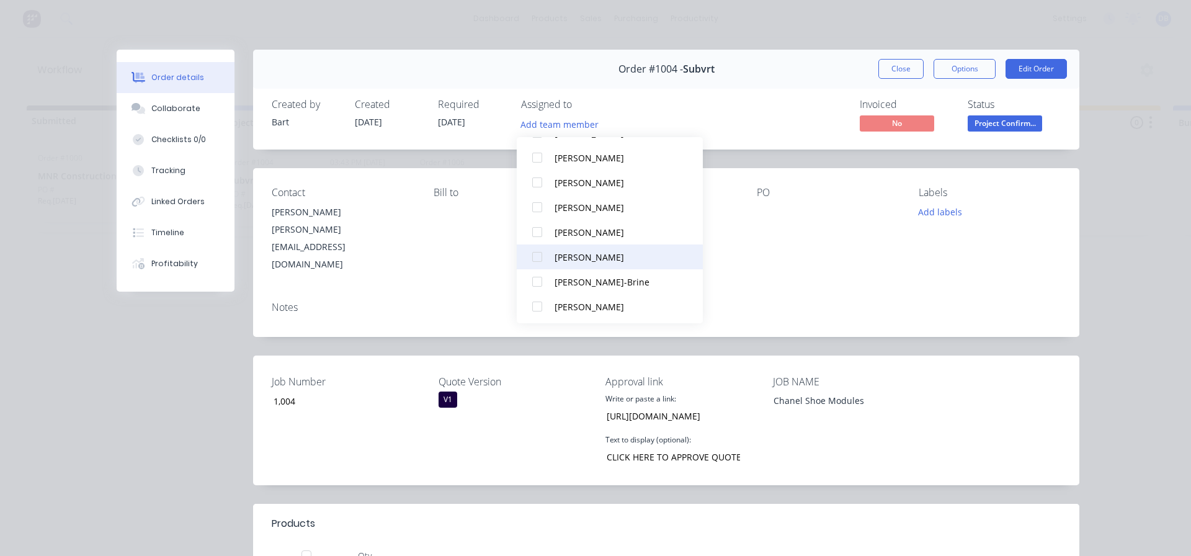
scroll to position [124, 0]
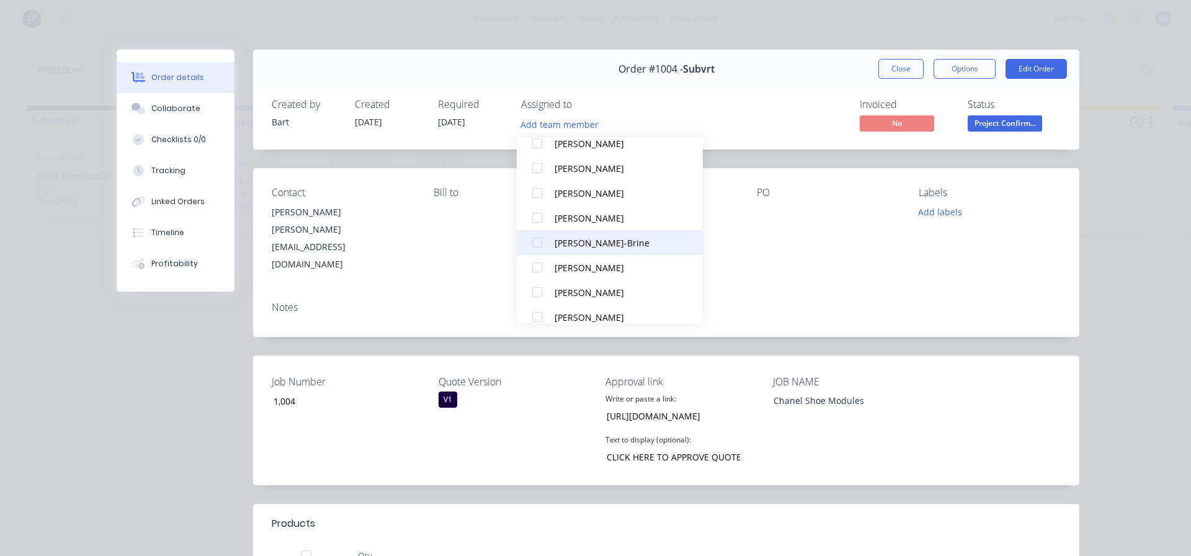
click at [568, 246] on div "[PERSON_NAME]-Brine" at bounding box center [617, 242] width 124 height 13
click at [1092, 87] on div "Order details Collaborate Checklists 0/0 Tracking Linked Orders Timeline Profit…" at bounding box center [595, 278] width 1191 height 556
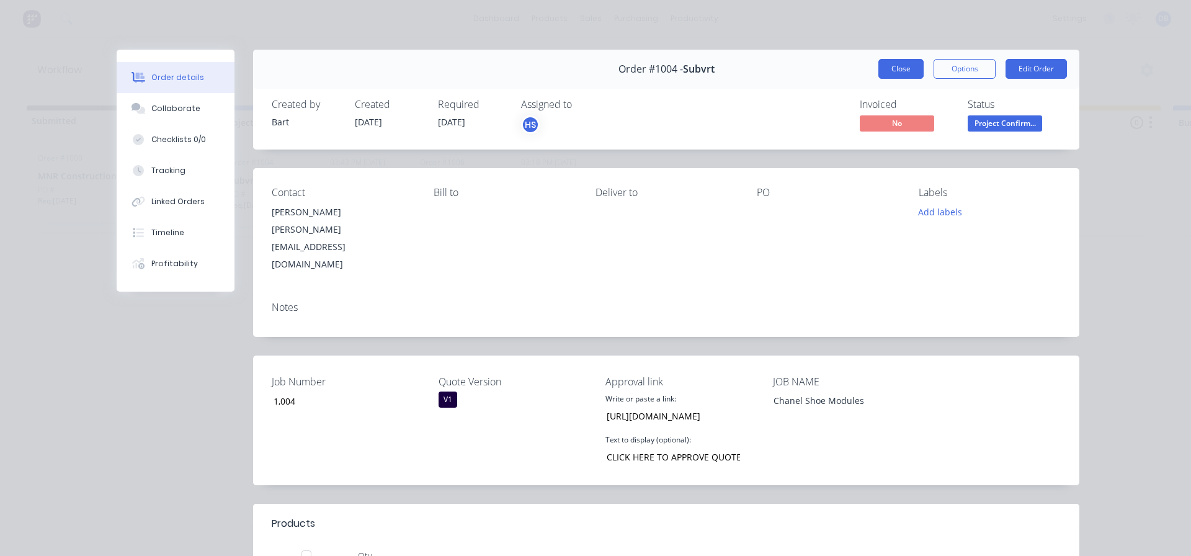
click at [897, 65] on button "Close" at bounding box center [900, 69] width 45 height 20
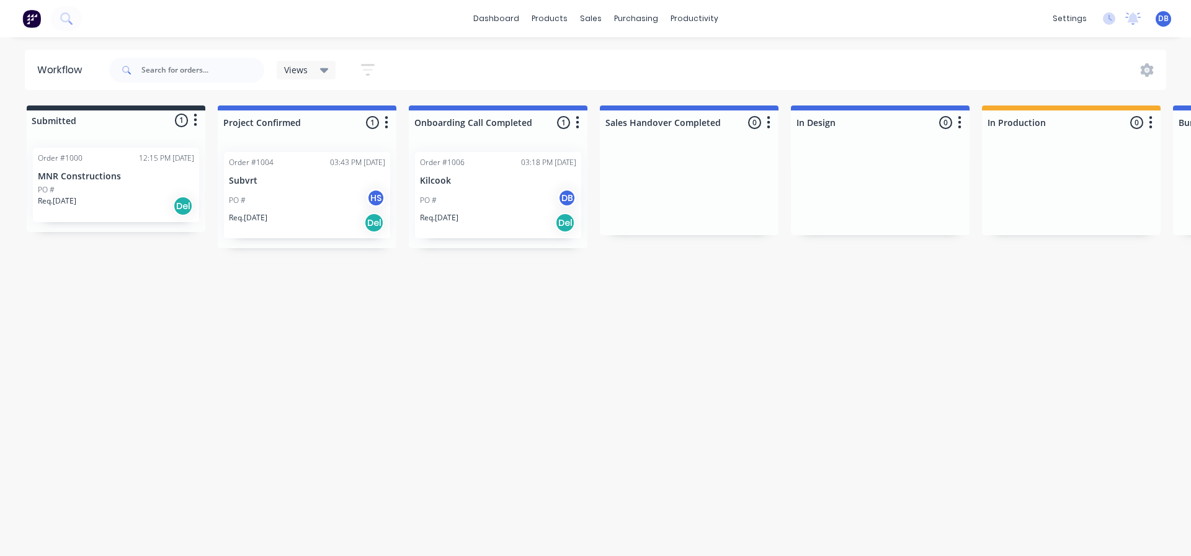
click at [711, 344] on div "Workflow Views Save new view None (Default) edit Show/Hide statuses Show line i…" at bounding box center [595, 290] width 1191 height 481
click at [488, 373] on div "Workflow Views Save new view None (Default) edit Show/Hide statuses Show line i…" at bounding box center [595, 290] width 1191 height 481
click at [478, 218] on div "Req. [DATE] Del" at bounding box center [498, 222] width 156 height 21
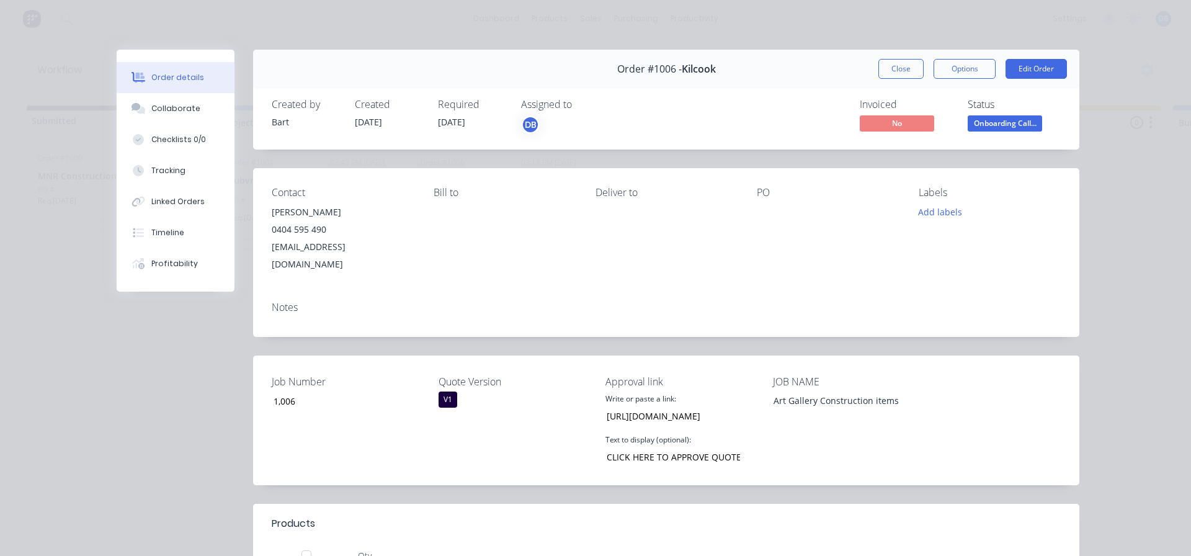
click at [465, 125] on span "[DATE]" at bounding box center [451, 122] width 27 height 12
click at [447, 122] on span "[DATE]" at bounding box center [451, 122] width 27 height 12
drag, startPoint x: 473, startPoint y: 115, endPoint x: 994, endPoint y: 75, distance: 523.3
click at [479, 114] on div "Required [DATE]" at bounding box center [472, 117] width 68 height 36
click at [1031, 80] on div "Order #1006 - Kilcook Close Options Edit Order" at bounding box center [666, 69] width 826 height 39
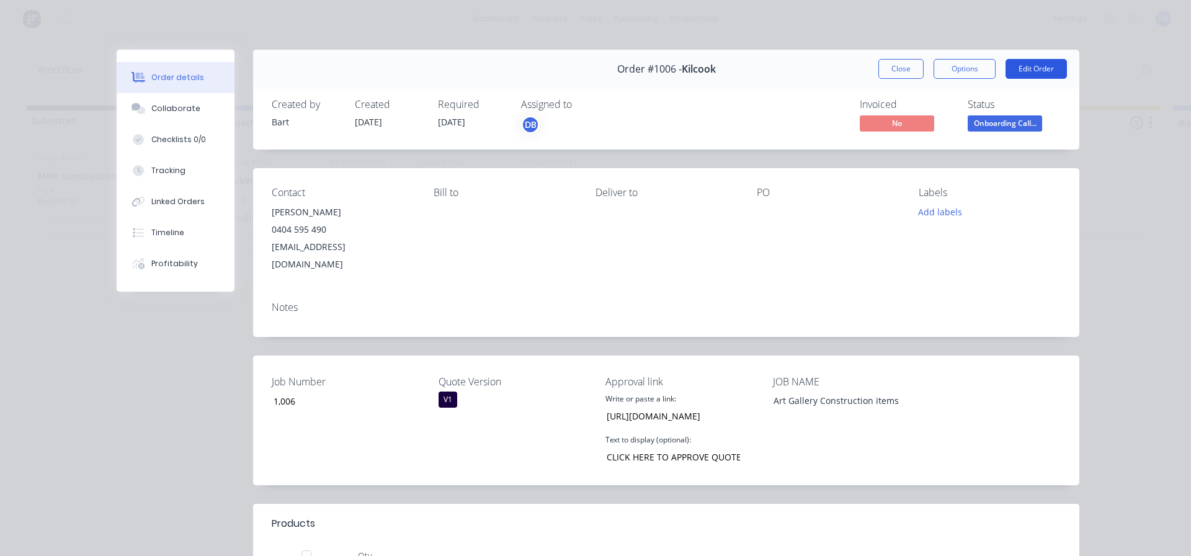
click at [1034, 69] on button "Edit Order" at bounding box center [1036, 69] width 61 height 20
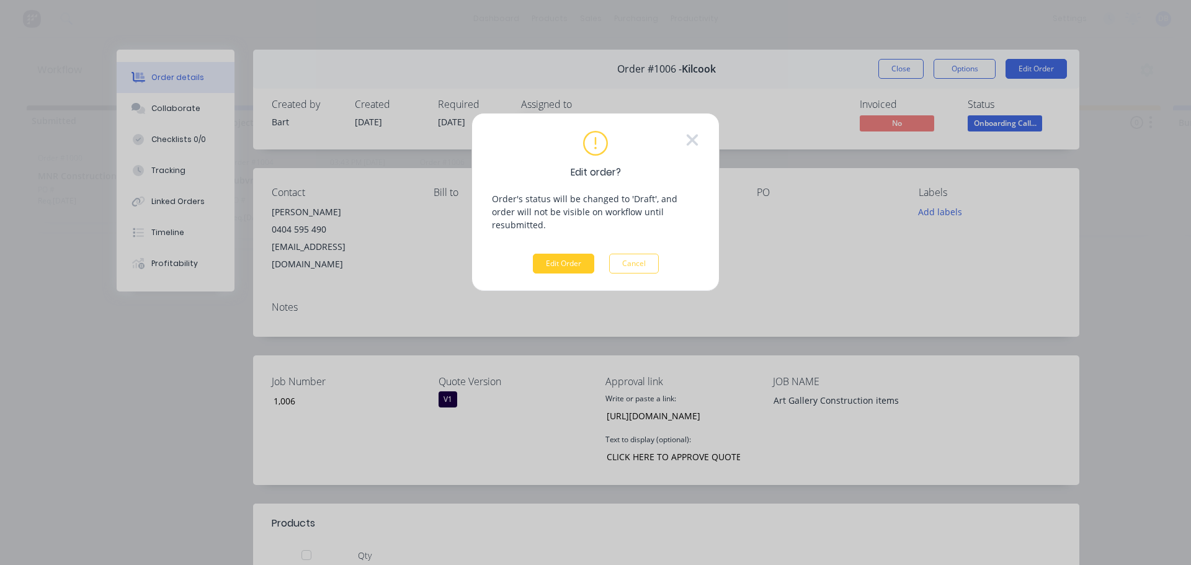
click at [579, 254] on button "Edit Order" at bounding box center [563, 264] width 61 height 20
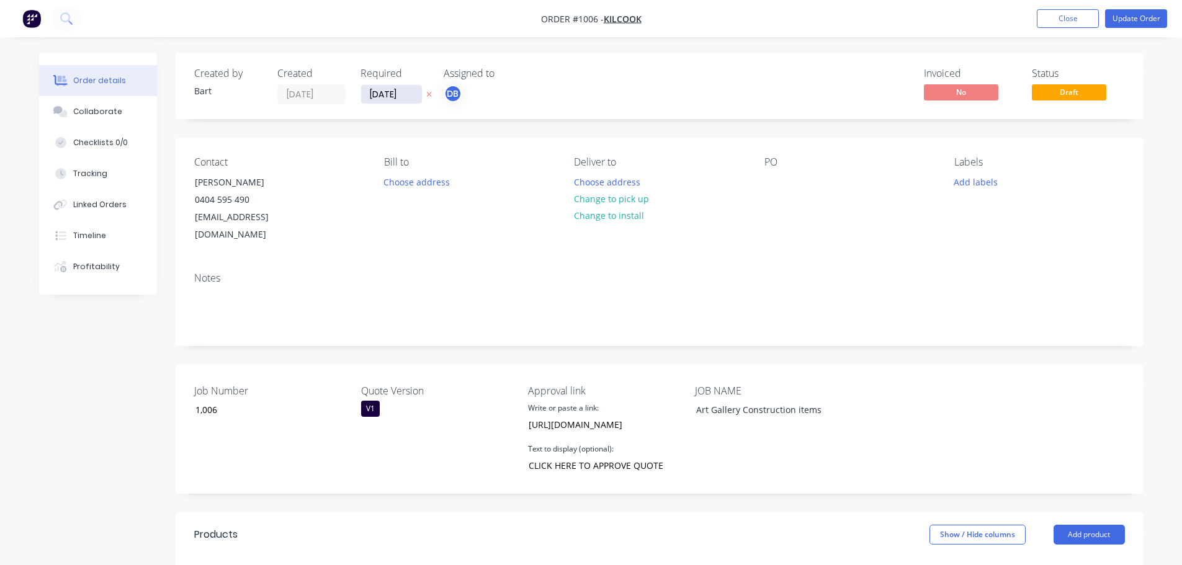
click at [398, 91] on input "[DATE]" at bounding box center [391, 94] width 61 height 19
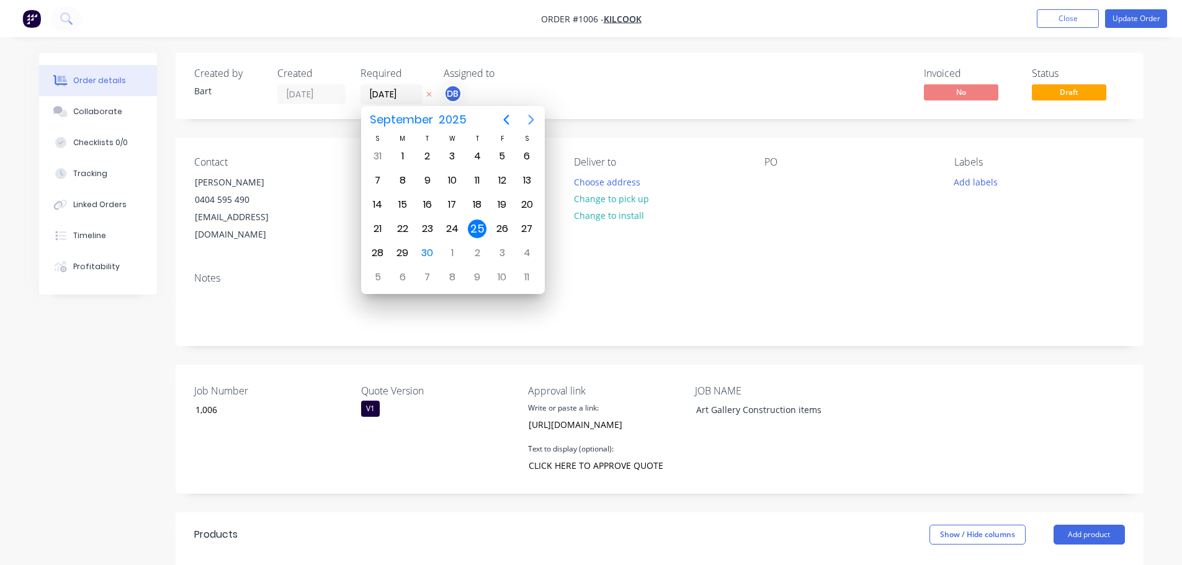
click at [531, 114] on icon "Next page" at bounding box center [531, 119] width 15 height 15
click at [527, 120] on icon "Next page" at bounding box center [531, 119] width 15 height 15
click at [427, 179] on div "4" at bounding box center [427, 180] width 19 height 19
type input "[DATE]"
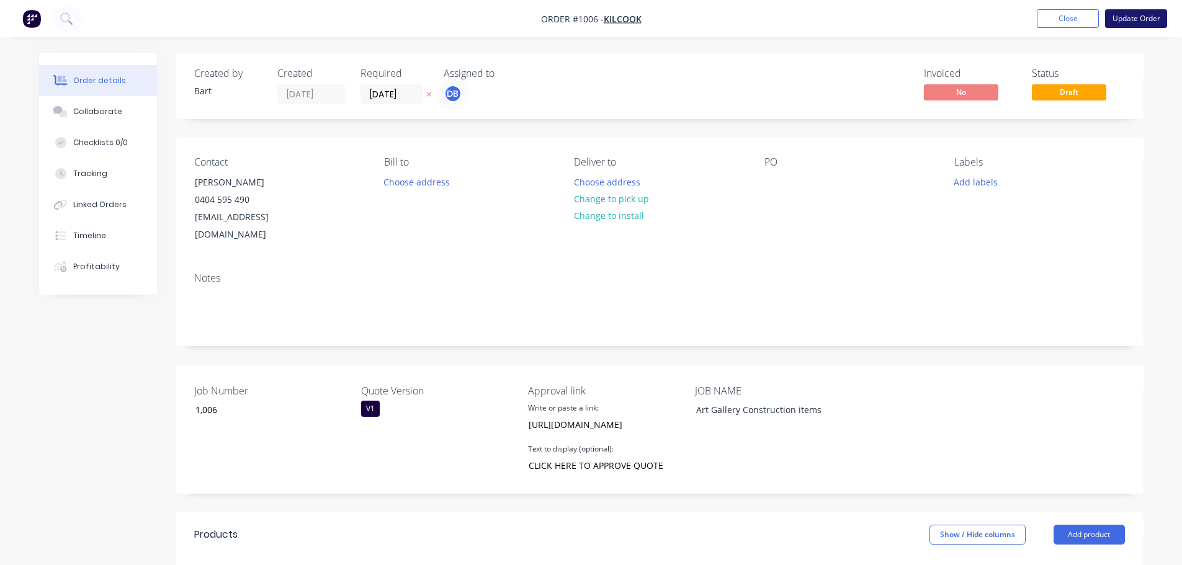
click at [1138, 14] on button "Update Order" at bounding box center [1136, 18] width 62 height 19
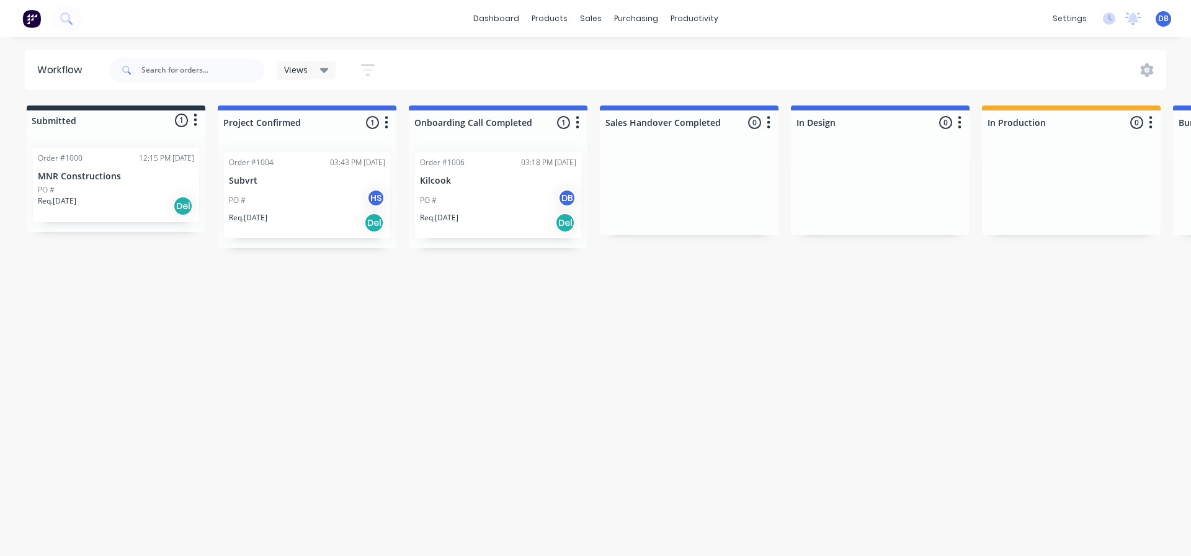
click at [476, 193] on div "PO # DB" at bounding box center [498, 201] width 156 height 24
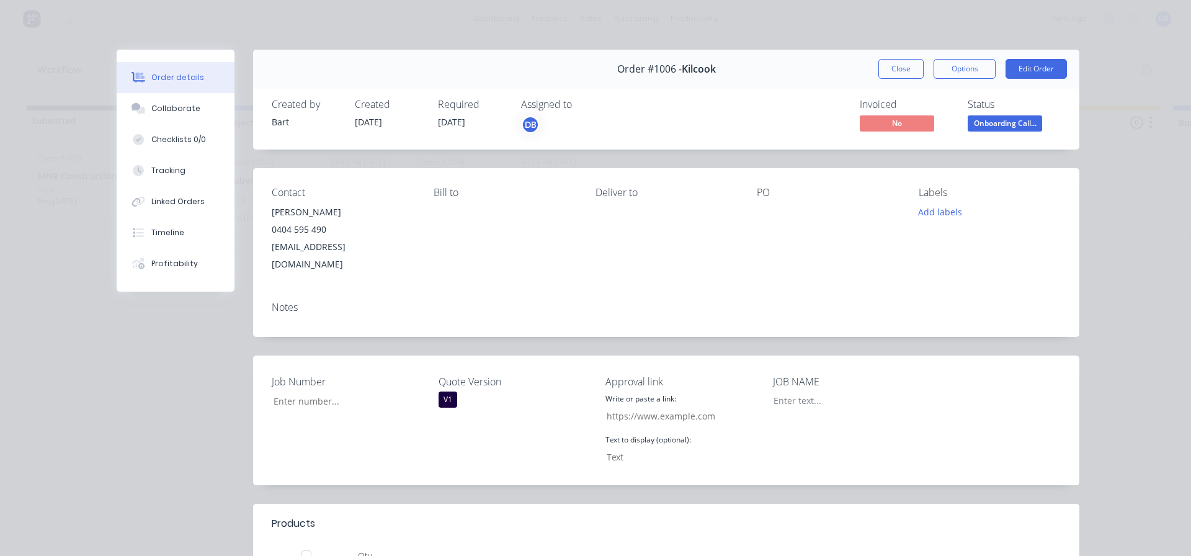
type input "1,006"
type input "[URL][DOMAIN_NAME]"
type input "CLICK HERE TO APPROVE QUOTE"
click at [898, 71] on button "Close" at bounding box center [900, 69] width 45 height 20
